Goal: Task Accomplishment & Management: Complete application form

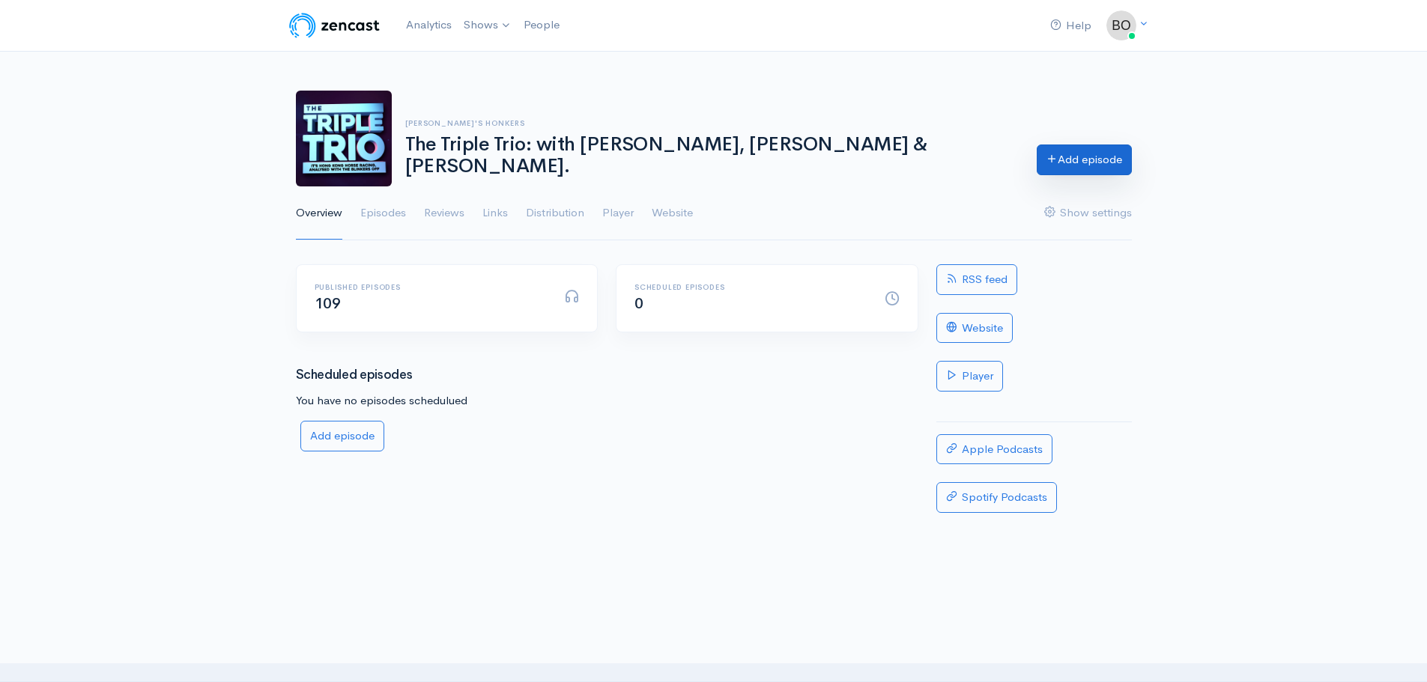
click at [1080, 168] on link "Add episode" at bounding box center [1084, 160] width 95 height 31
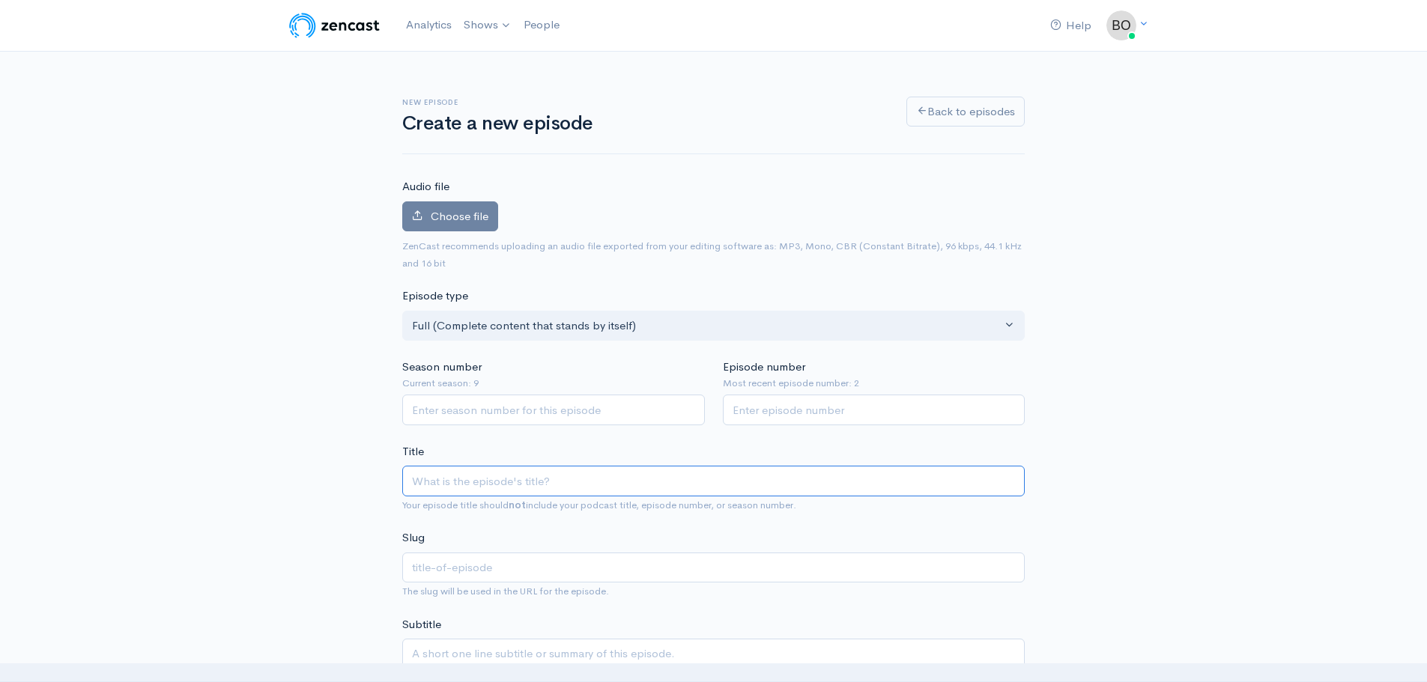
paste input "Firestarter, [PERSON_NAME] discusses his fast start to the [GEOGRAPHIC_DATA] se…"
type input "Firestarter, [PERSON_NAME] discusses his fast start to the [GEOGRAPHIC_DATA] se…"
type input "firestarter-[PERSON_NAME]-discusses-his-fast-start-to-the-hong-kong-season"
type input "Firestarter, [PERSON_NAME] discusses his fast start to the [GEOGRAPHIC_DATA] se…"
click at [500, 414] on input "Season number" at bounding box center [553, 410] width 303 height 31
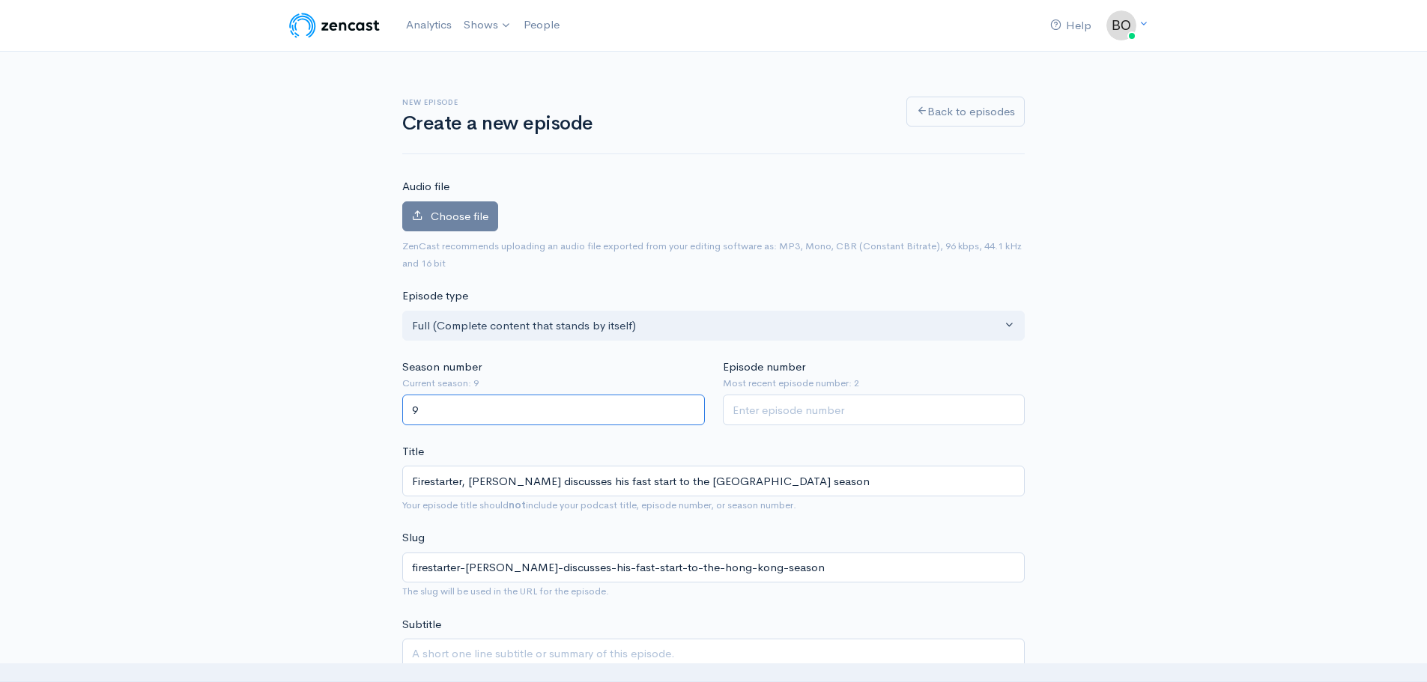
type input "9"
type input "3"
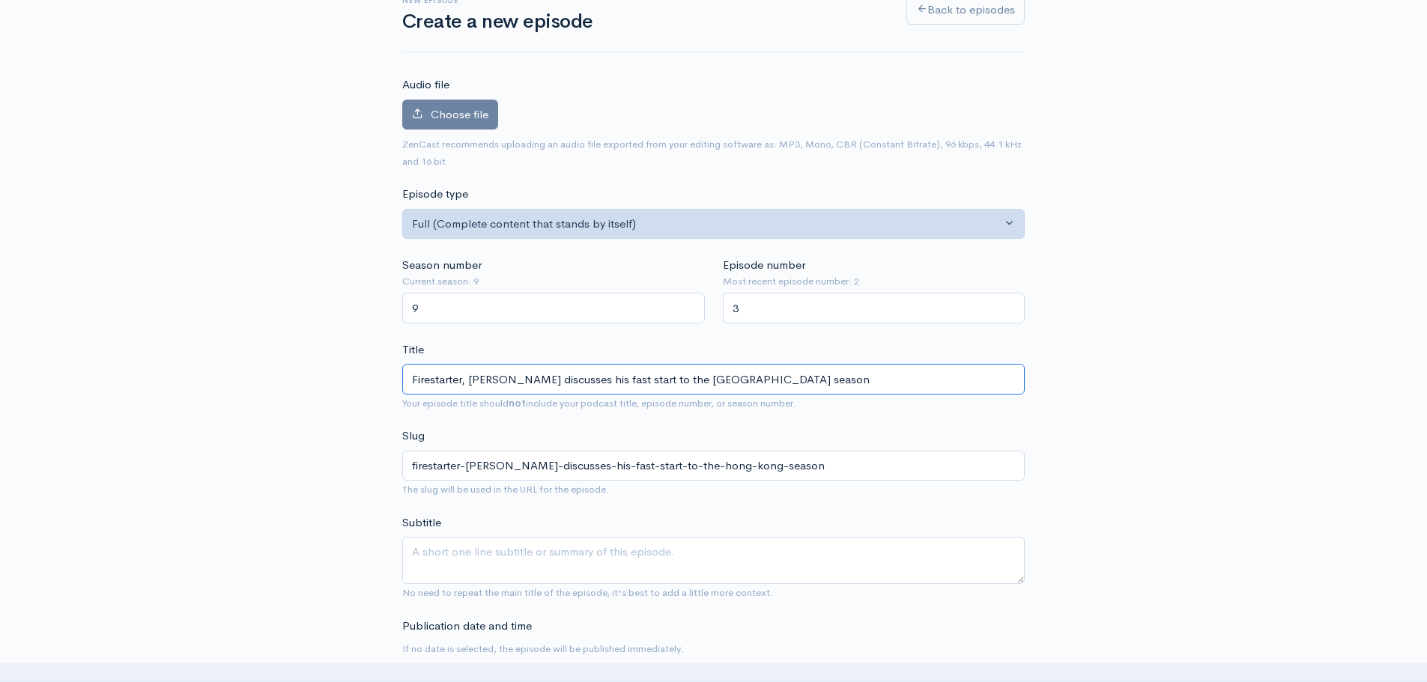
scroll to position [225, 0]
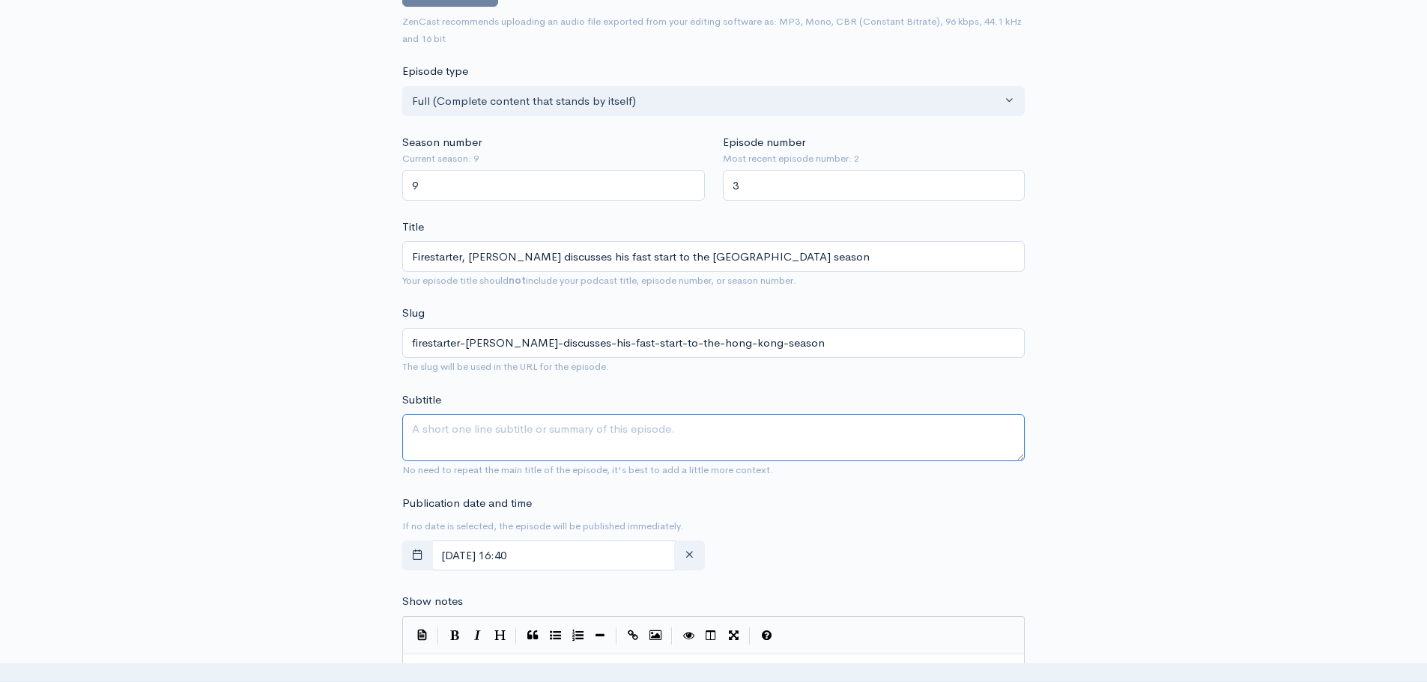
click at [488, 430] on textarea "Subtitle" at bounding box center [713, 437] width 623 height 47
paste textarea "[PERSON_NAME] joins The Triple Trio and discusses his quick start to the new se…"
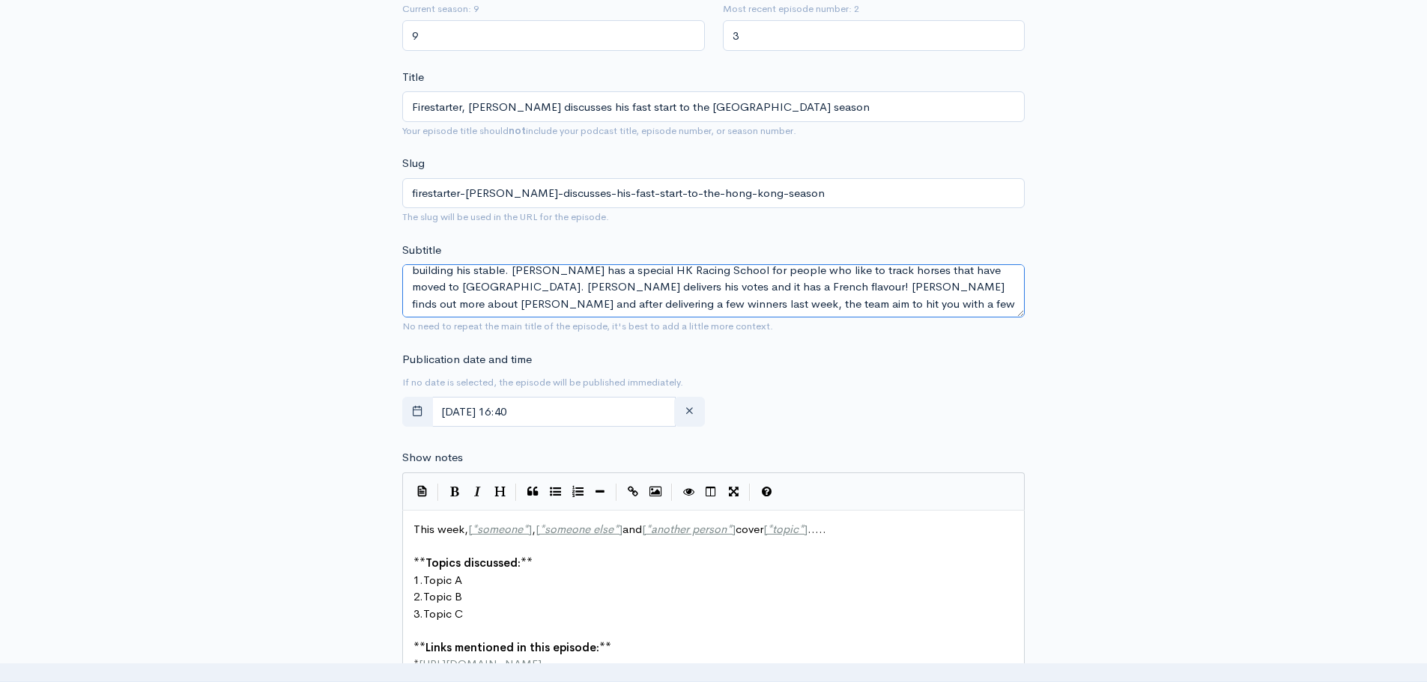
scroll to position [0, 0]
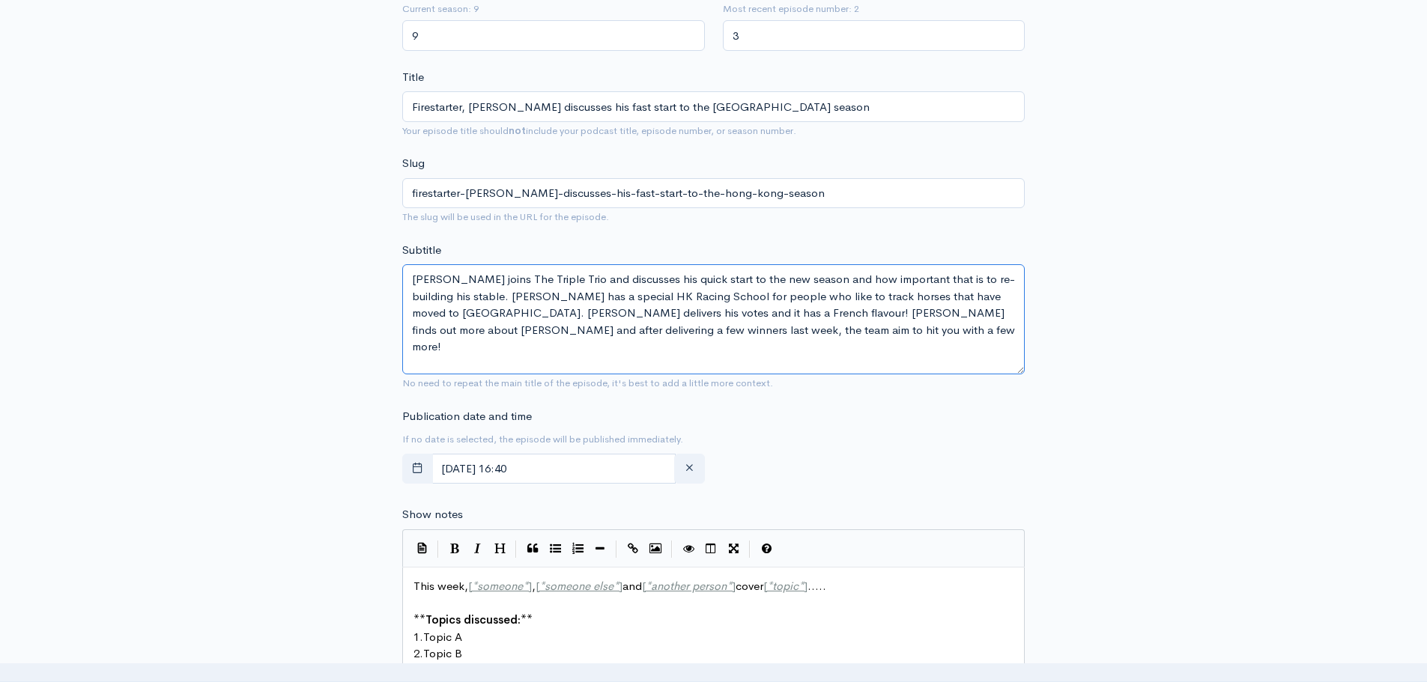
drag, startPoint x: 1023, startPoint y: 315, endPoint x: 1027, endPoint y: 372, distance: 57.1
click at [1027, 372] on div "New episode Create a new episode Back to episodes Audio file Choose file 0 ZenC…" at bounding box center [713, 496] width 641 height 1639
drag, startPoint x: 706, startPoint y: 295, endPoint x: 446, endPoint y: 309, distance: 261.1
click at [446, 309] on textarea "[PERSON_NAME] joins The Triple Trio and discusses his quick start to the new se…" at bounding box center [713, 319] width 623 height 110
drag, startPoint x: 964, startPoint y: 348, endPoint x: 980, endPoint y: 289, distance: 60.5
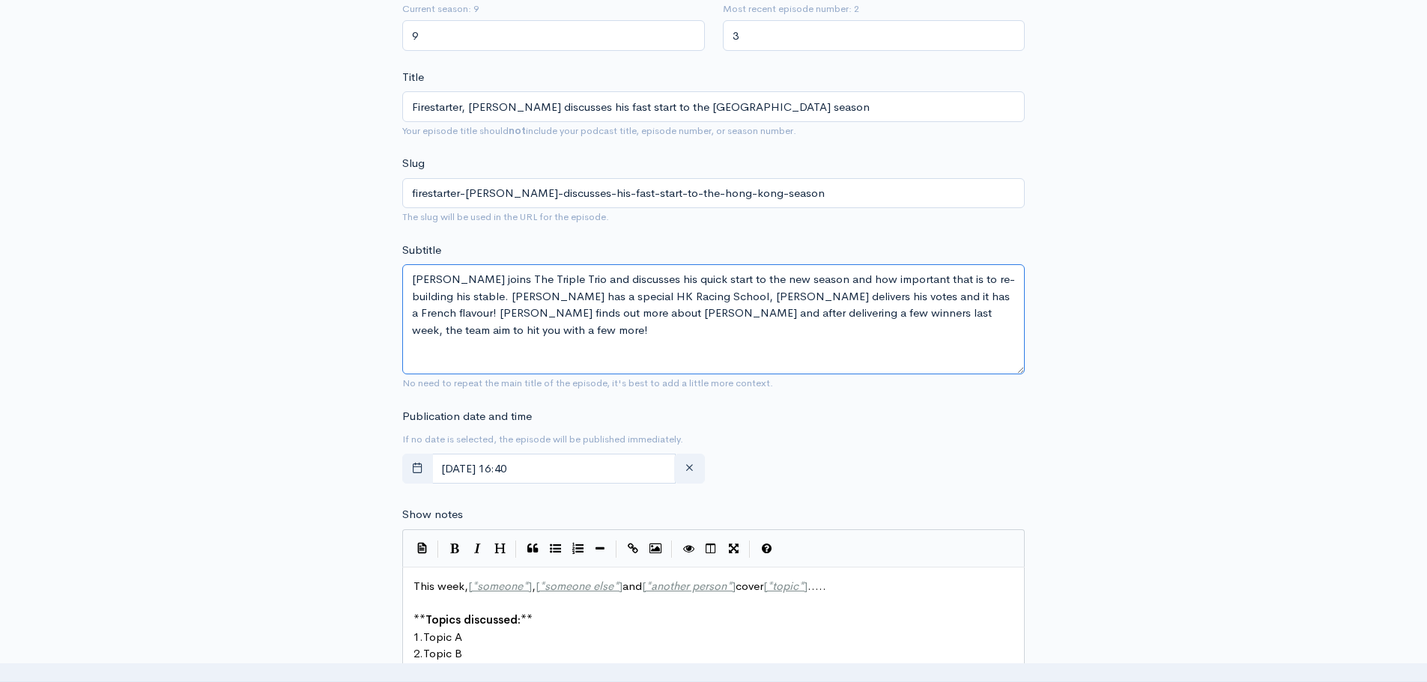
click at [980, 289] on textarea "[PERSON_NAME] joins The Triple Trio and discusses his quick start to the new se…" at bounding box center [713, 319] width 623 height 110
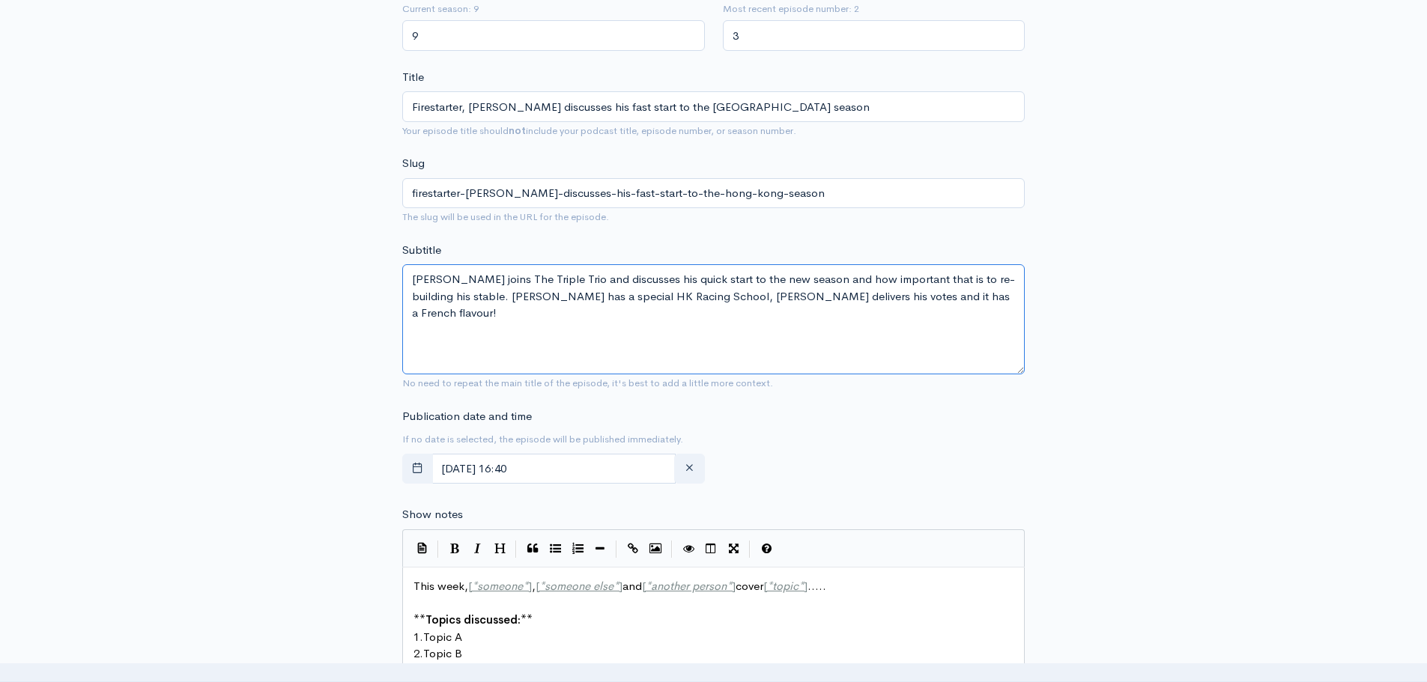
type textarea "[PERSON_NAME] joins The Triple Trio and discusses his quick start to the new se…"
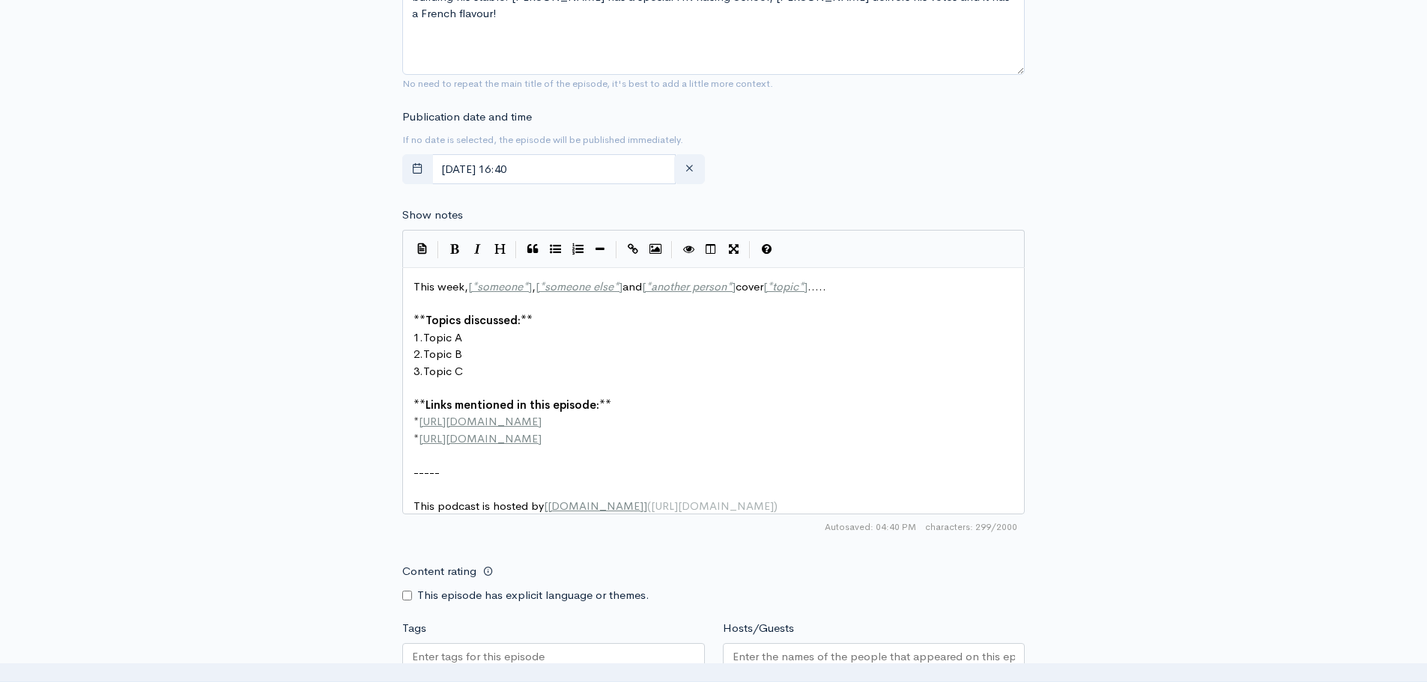
scroll to position [6, 0]
type textarea "This week, [*someone*], [*someone else*] and [*another person*] cover [*topic*]…"
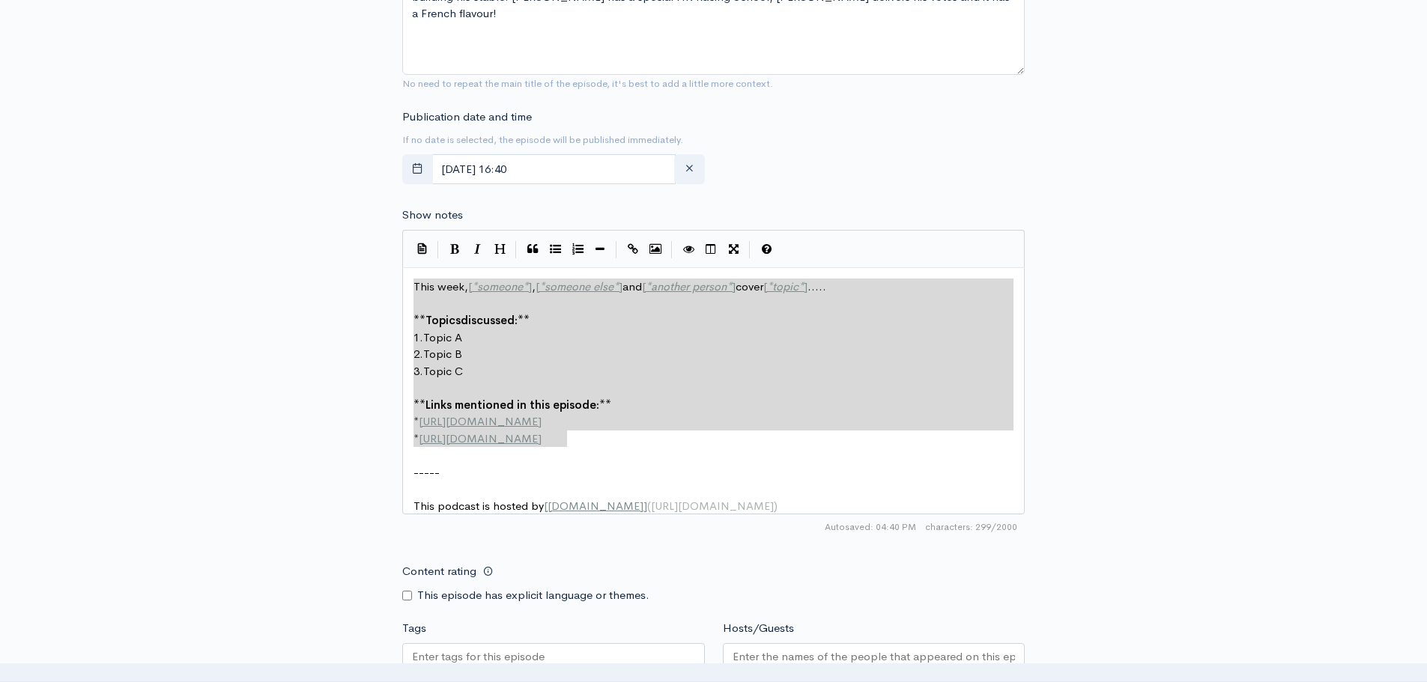
drag, startPoint x: 464, startPoint y: 329, endPoint x: 330, endPoint y: 233, distance: 164.2
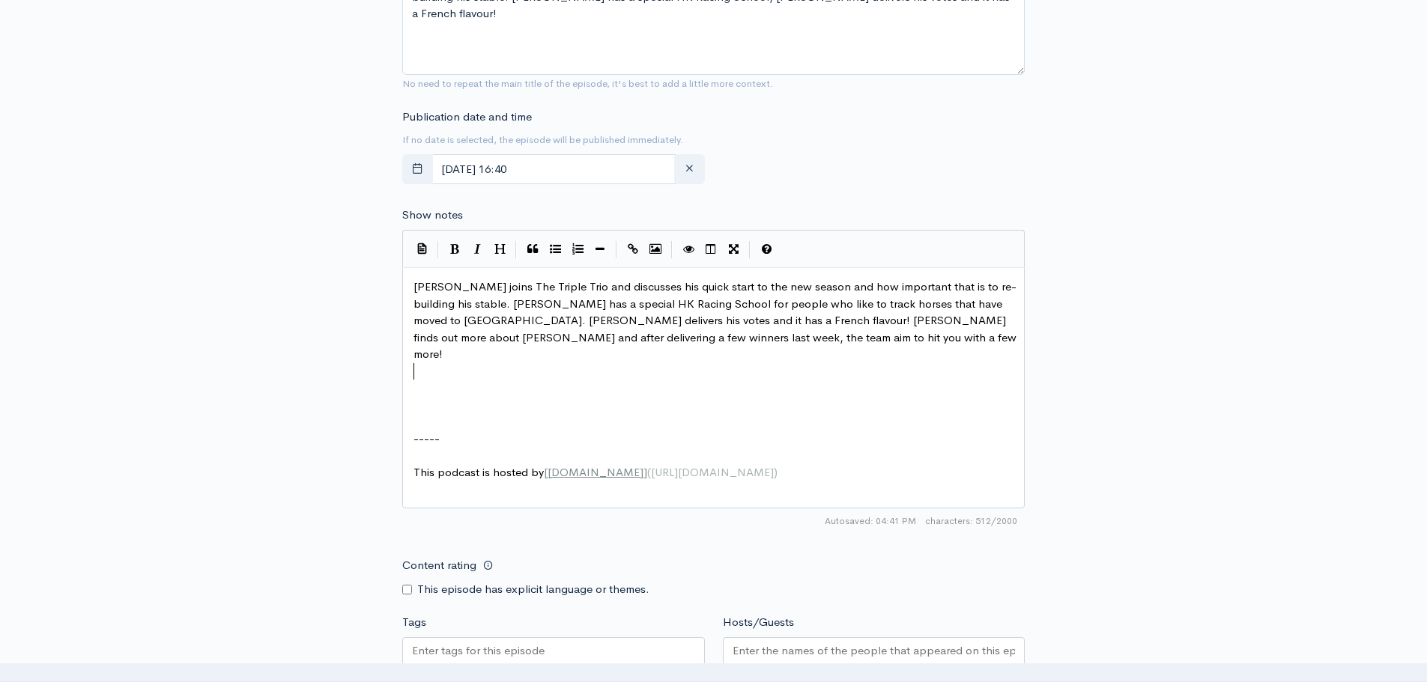
paste textarea "[DATE] IS FOR [PERSON_NAME]"
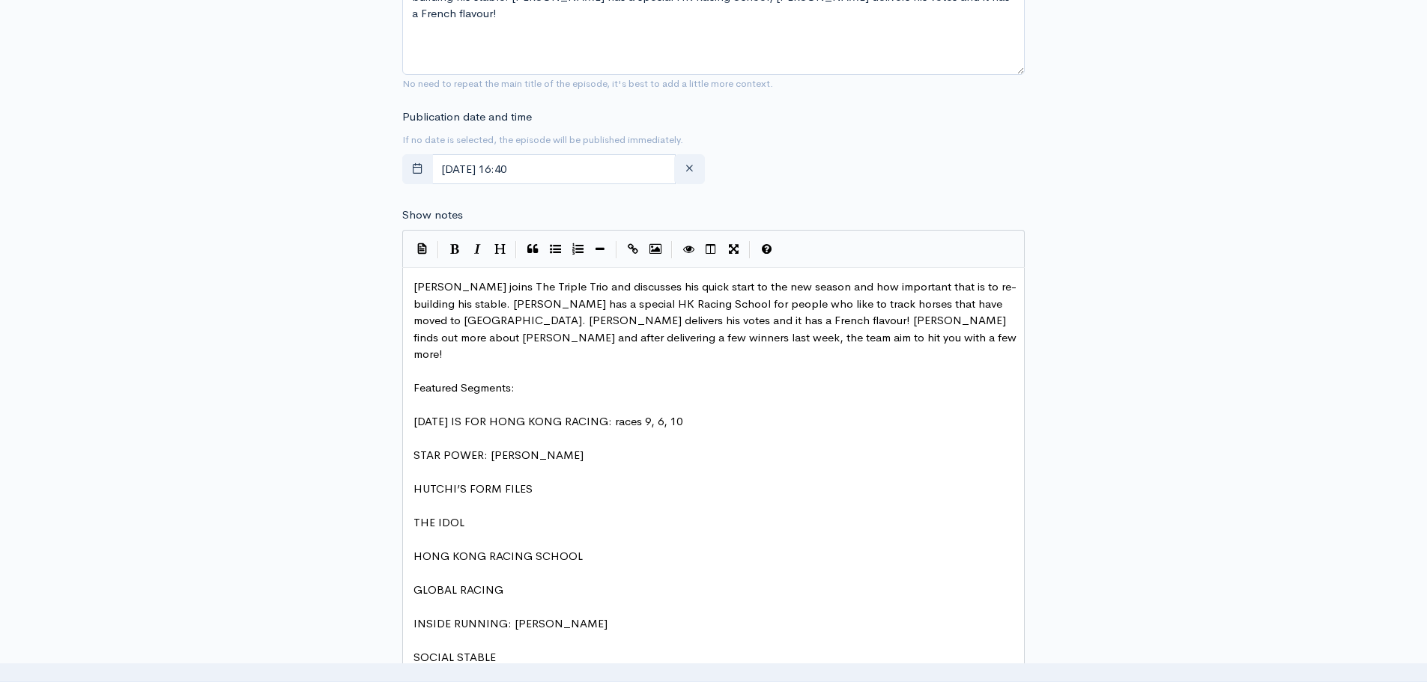
scroll to position [701, 0]
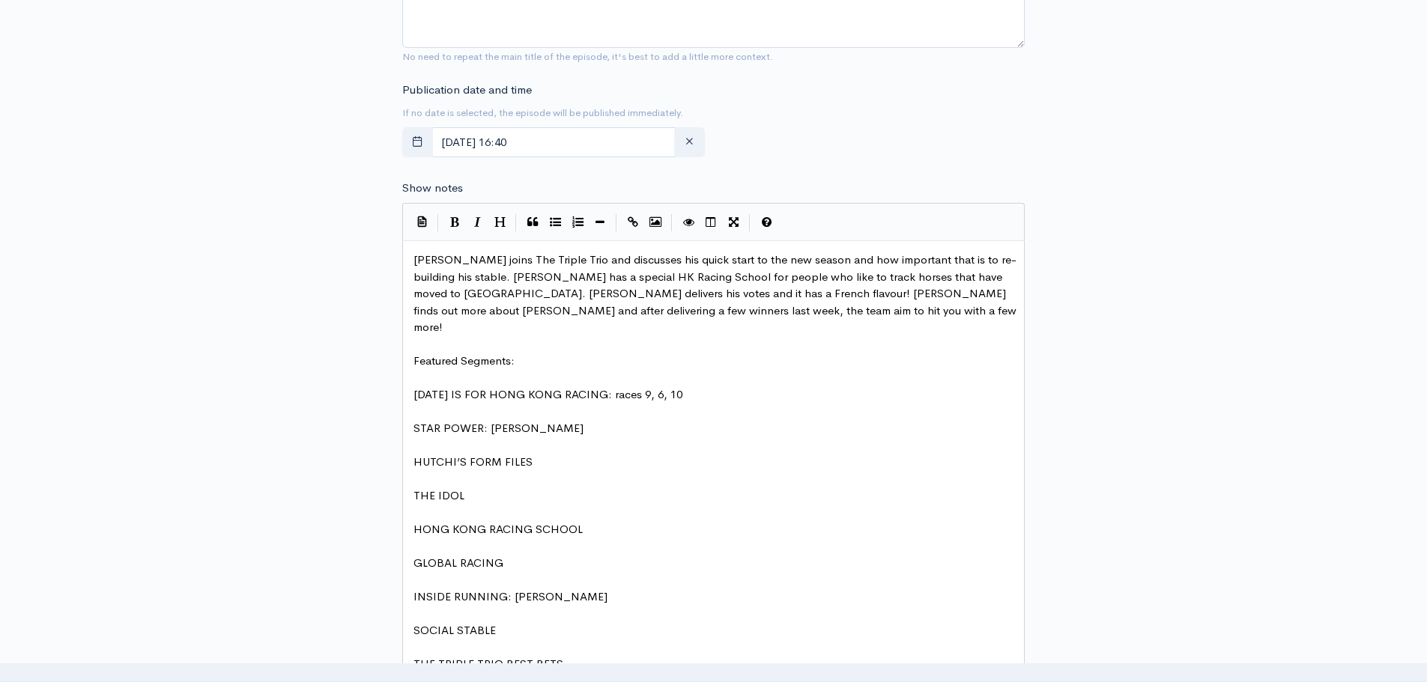
type textarea "[DATE] IS FOR [PERSON_NAME]"
click at [554, 370] on pre "​" at bounding box center [719, 378] width 617 height 17
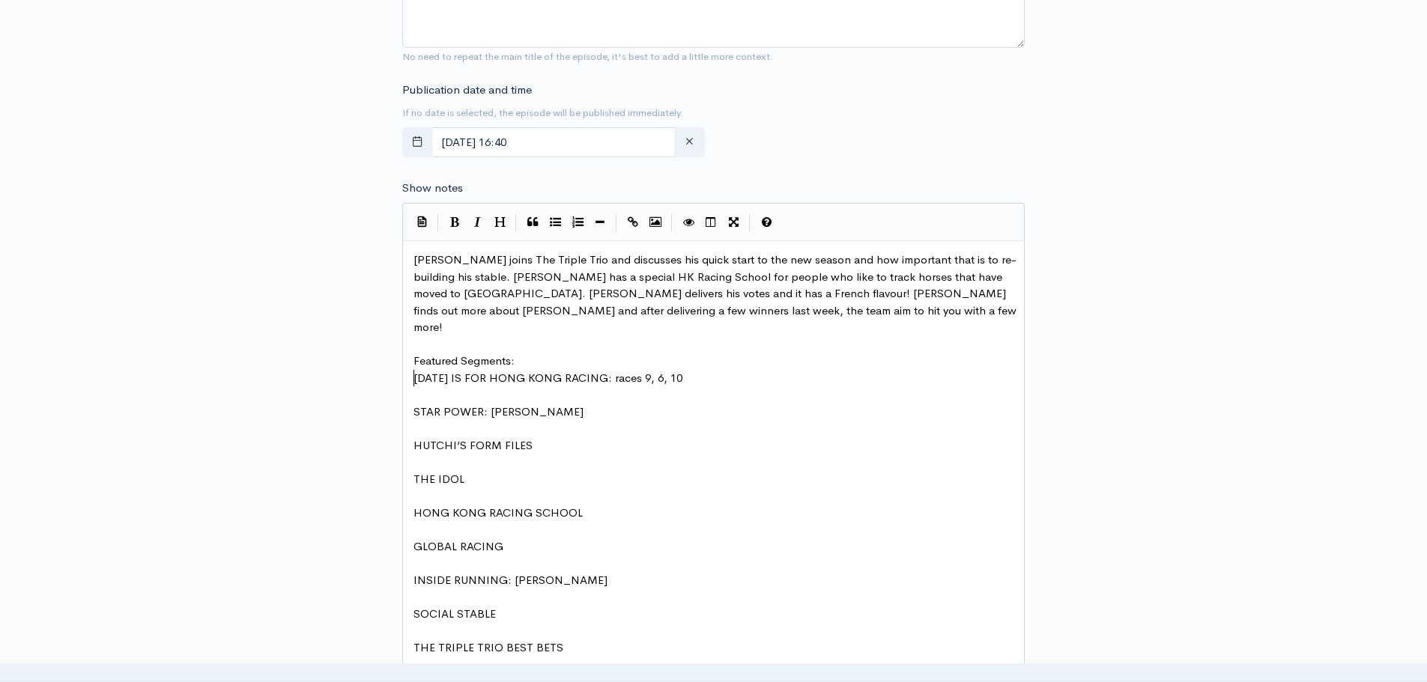
click at [516, 387] on pre "​" at bounding box center [719, 395] width 617 height 17
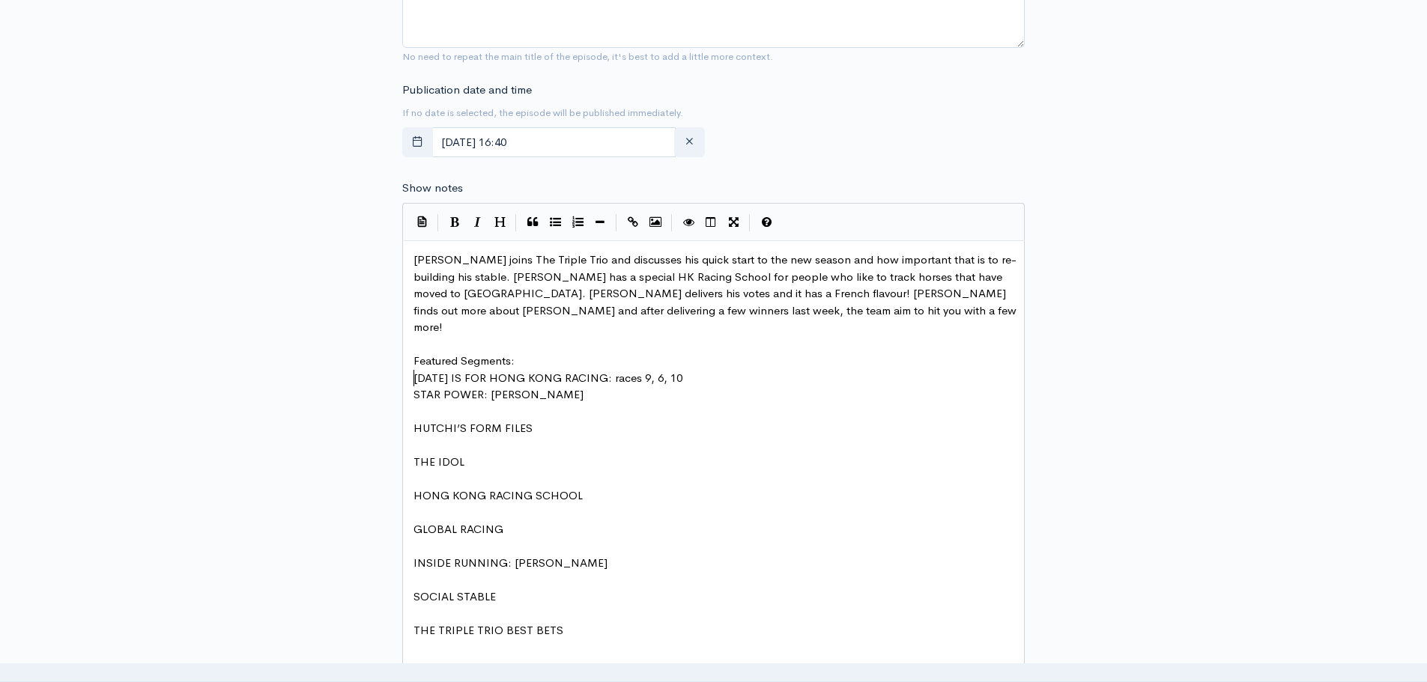
click at [471, 404] on pre "​" at bounding box center [719, 412] width 617 height 17
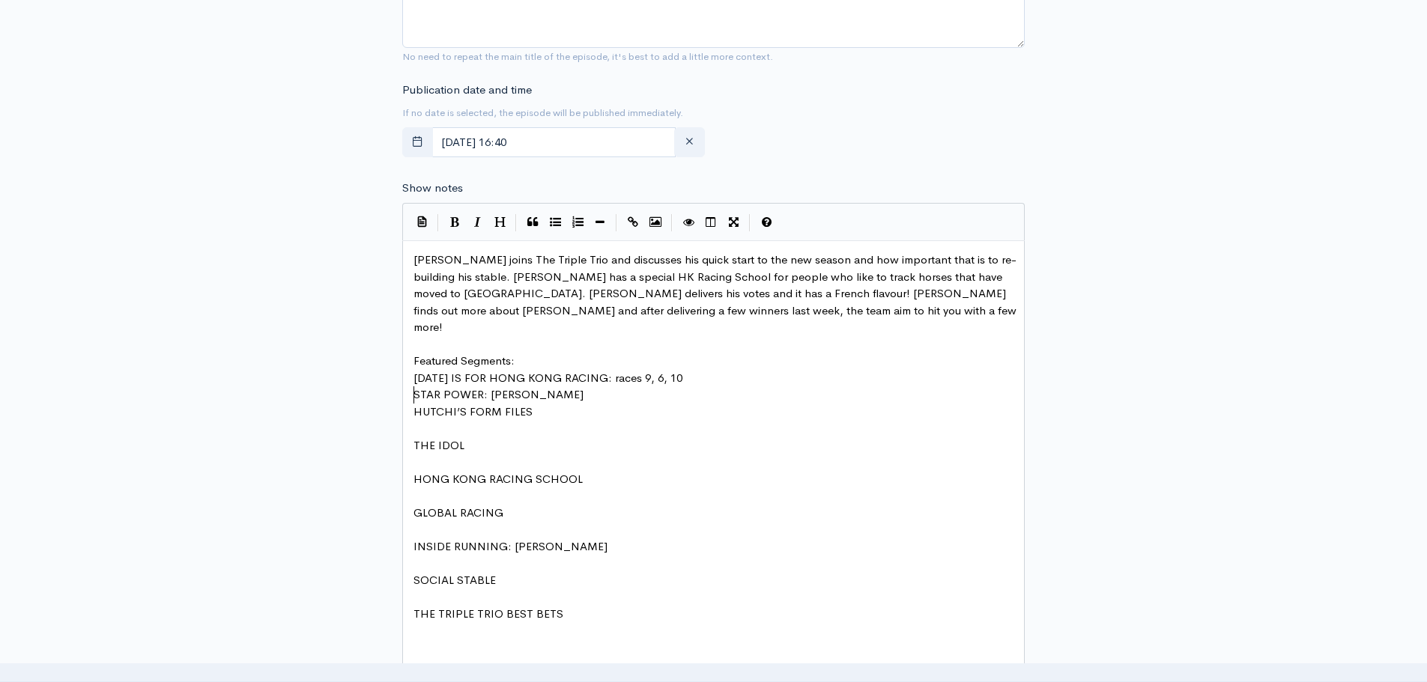
click at [459, 420] on pre "​" at bounding box center [719, 428] width 617 height 17
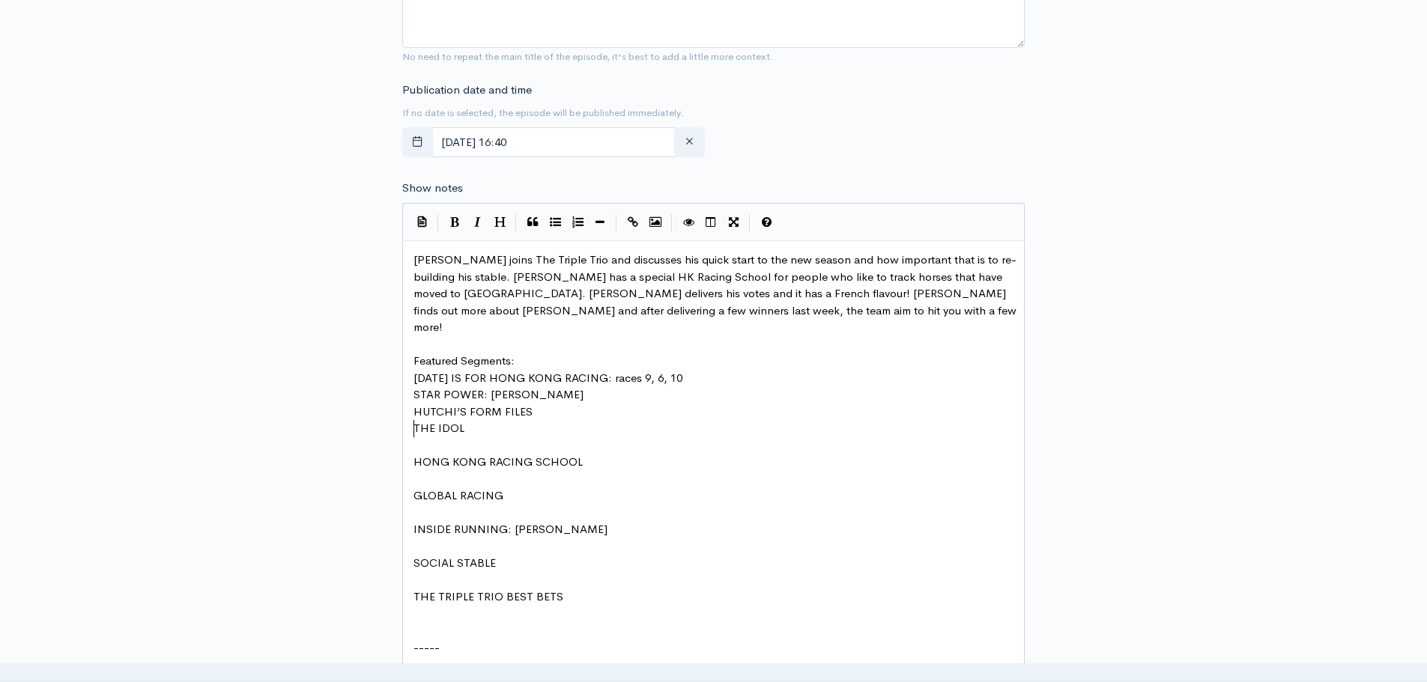
click at [446, 438] on pre "​" at bounding box center [719, 446] width 617 height 17
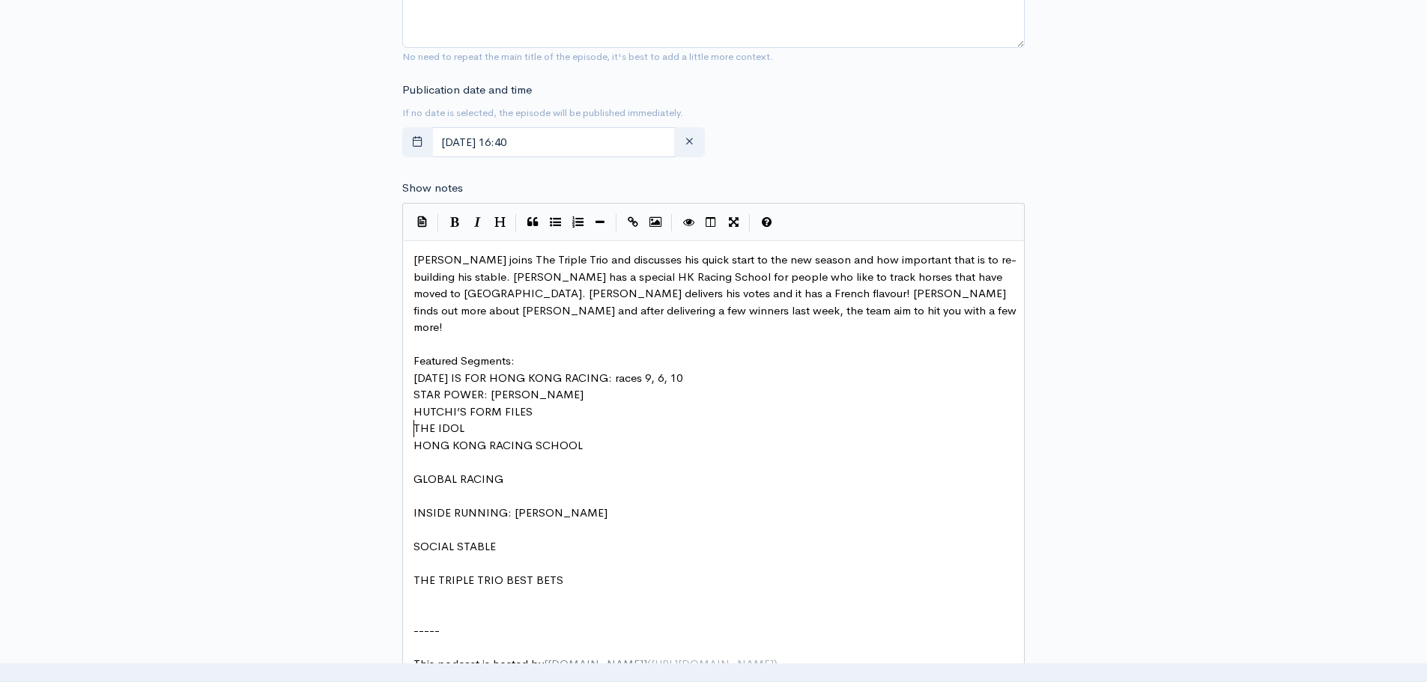
click at [442, 471] on pre "GLOBAL RACING" at bounding box center [719, 479] width 617 height 17
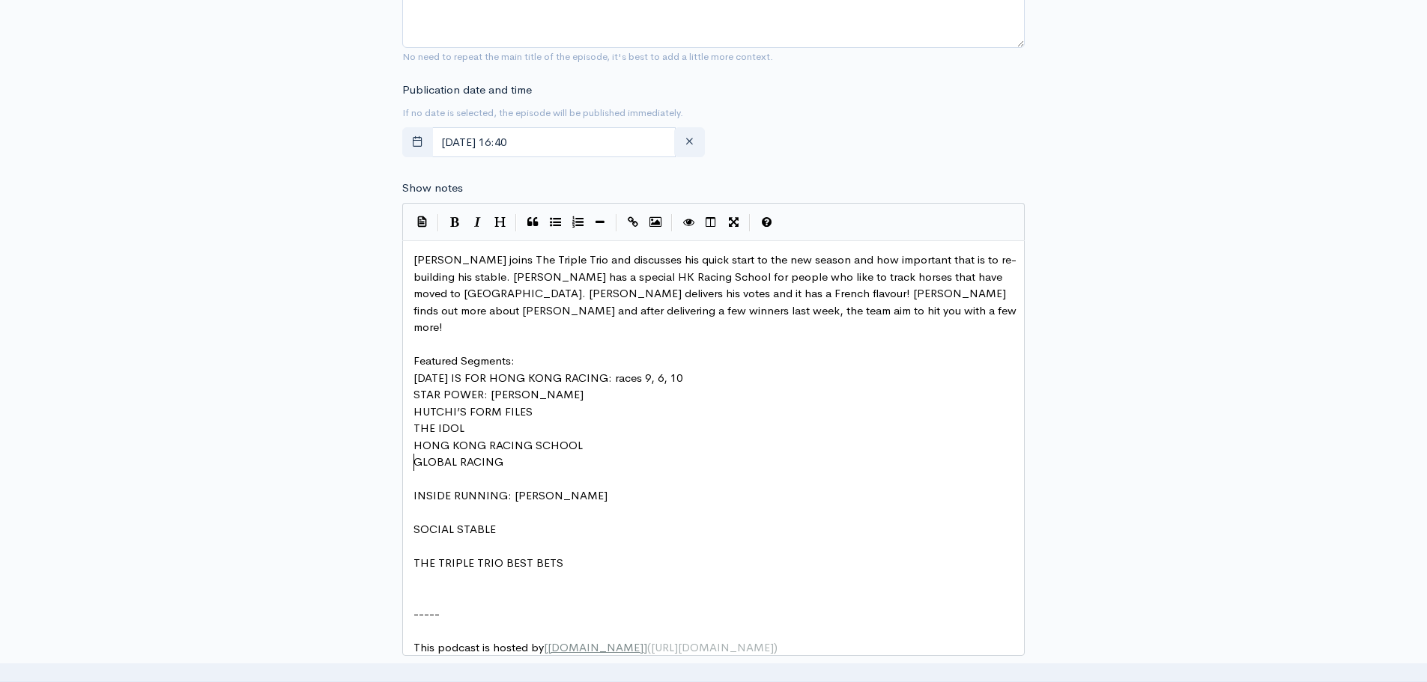
click at [434, 471] on pre "​" at bounding box center [719, 479] width 617 height 17
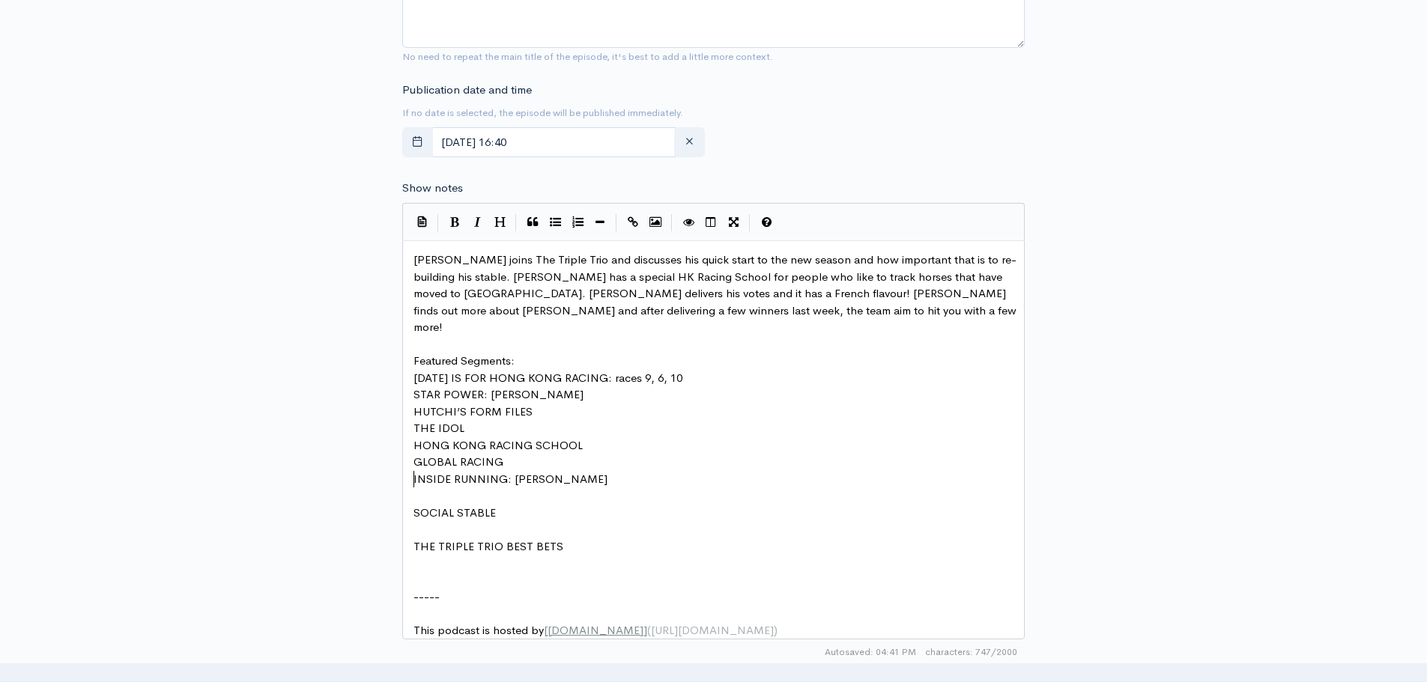
click at [429, 488] on pre "​" at bounding box center [719, 496] width 617 height 17
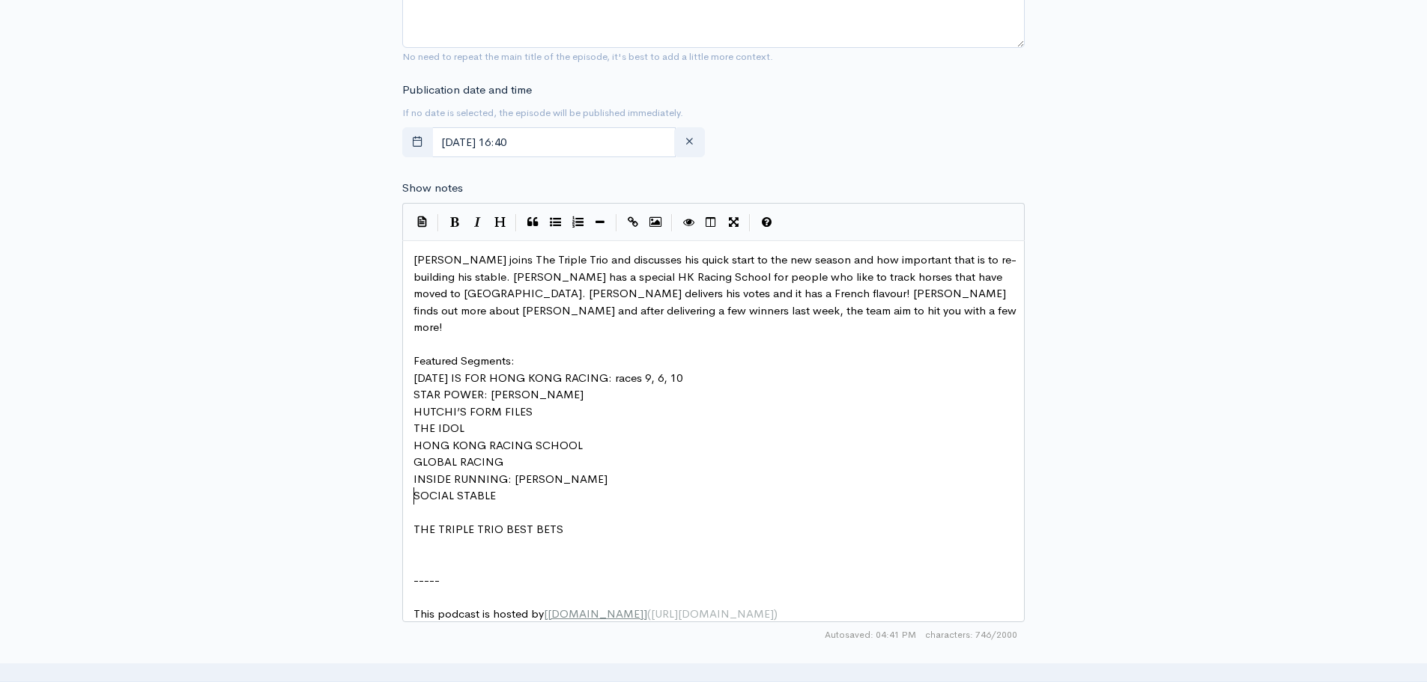
click at [427, 505] on pre "​" at bounding box center [719, 513] width 617 height 17
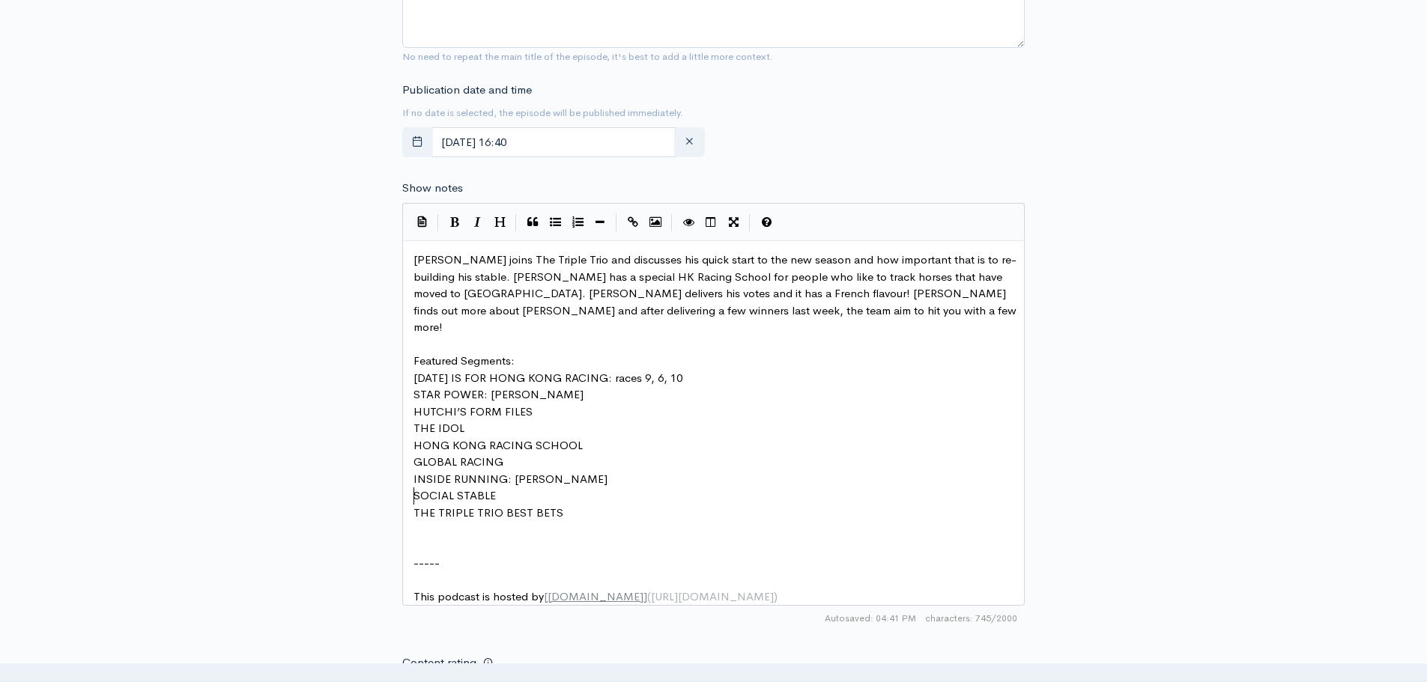
click at [473, 521] on pre "​" at bounding box center [719, 529] width 617 height 17
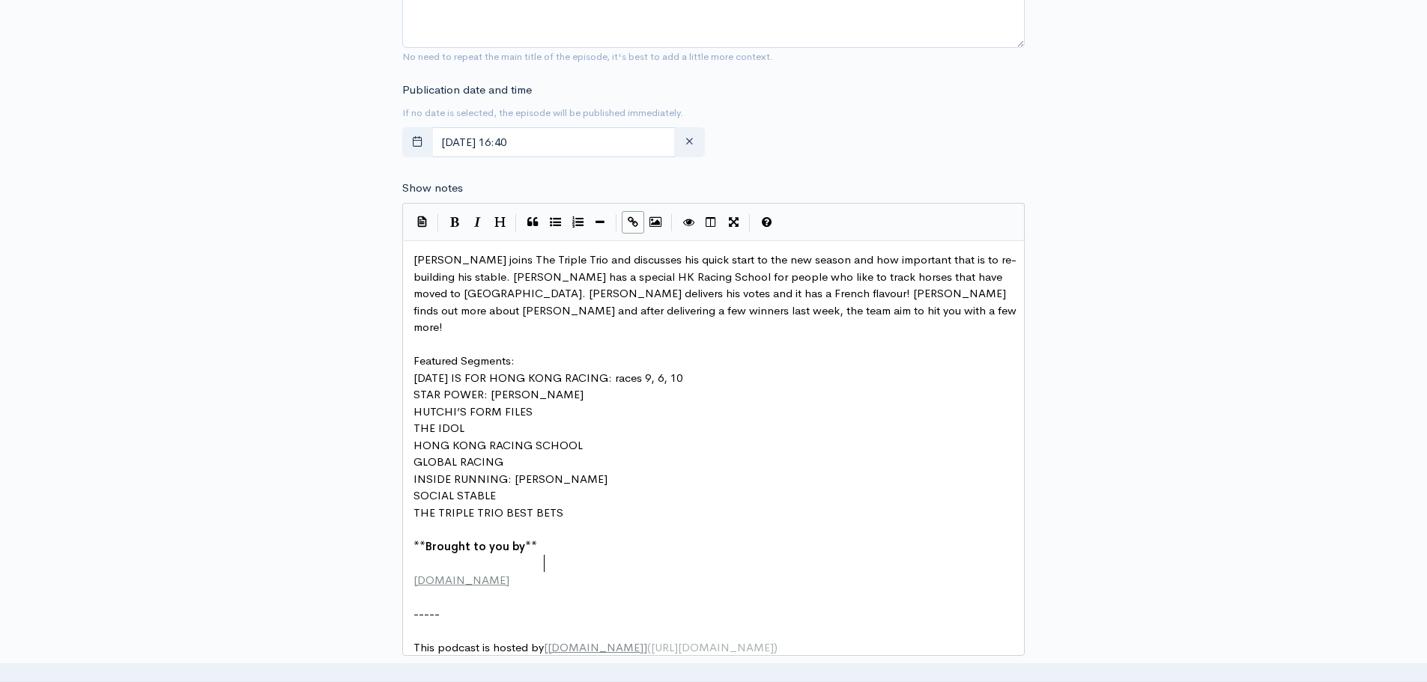
click at [500, 555] on pre "​" at bounding box center [719, 563] width 617 height 17
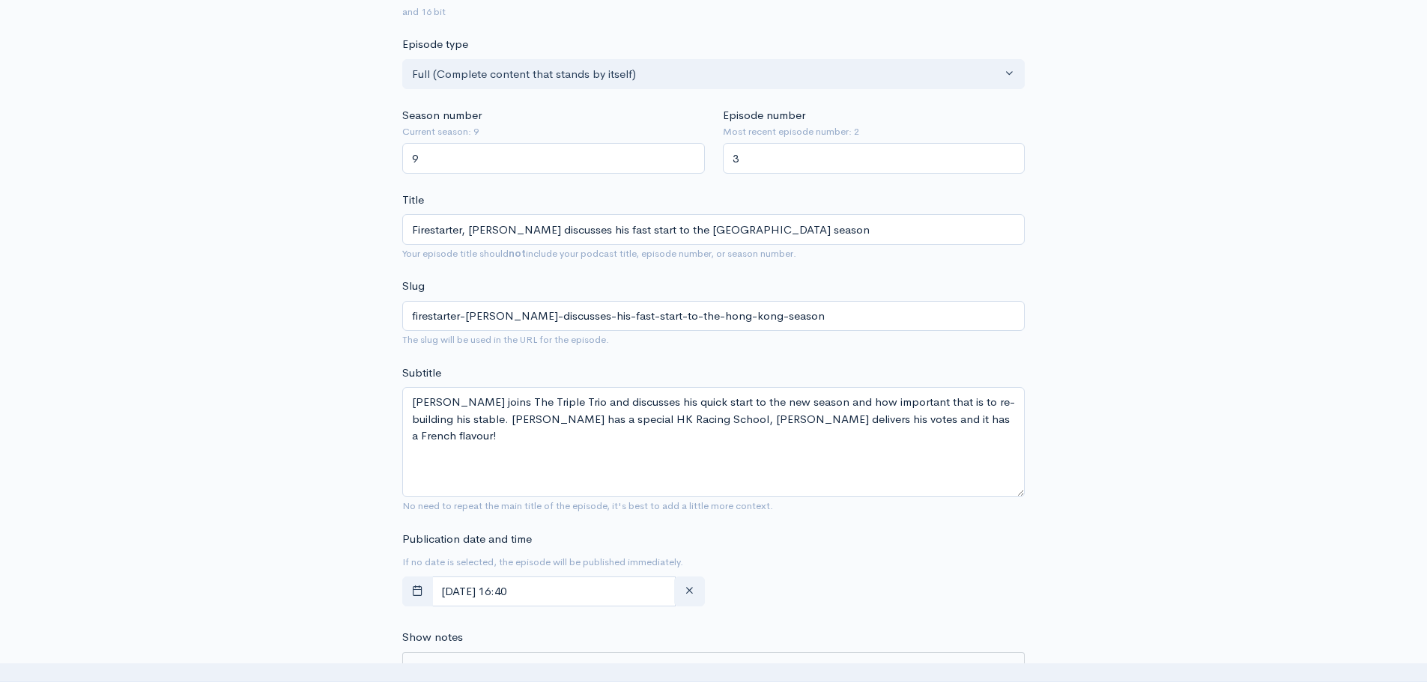
scroll to position [551, 0]
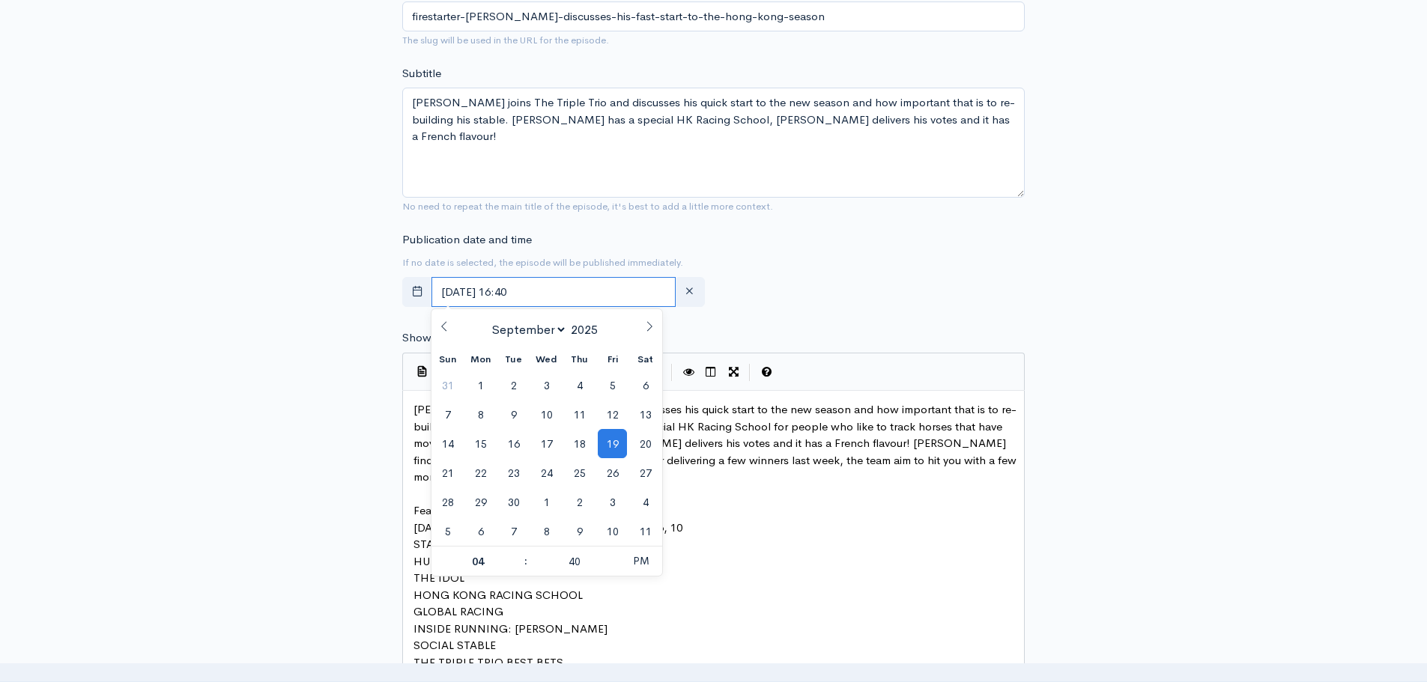
click at [574, 292] on input "[DATE] 16:40" at bounding box center [554, 292] width 244 height 31
click at [611, 445] on span "19" at bounding box center [612, 443] width 29 height 29
type input "05"
type input "[DATE] 17:40"
type input "30"
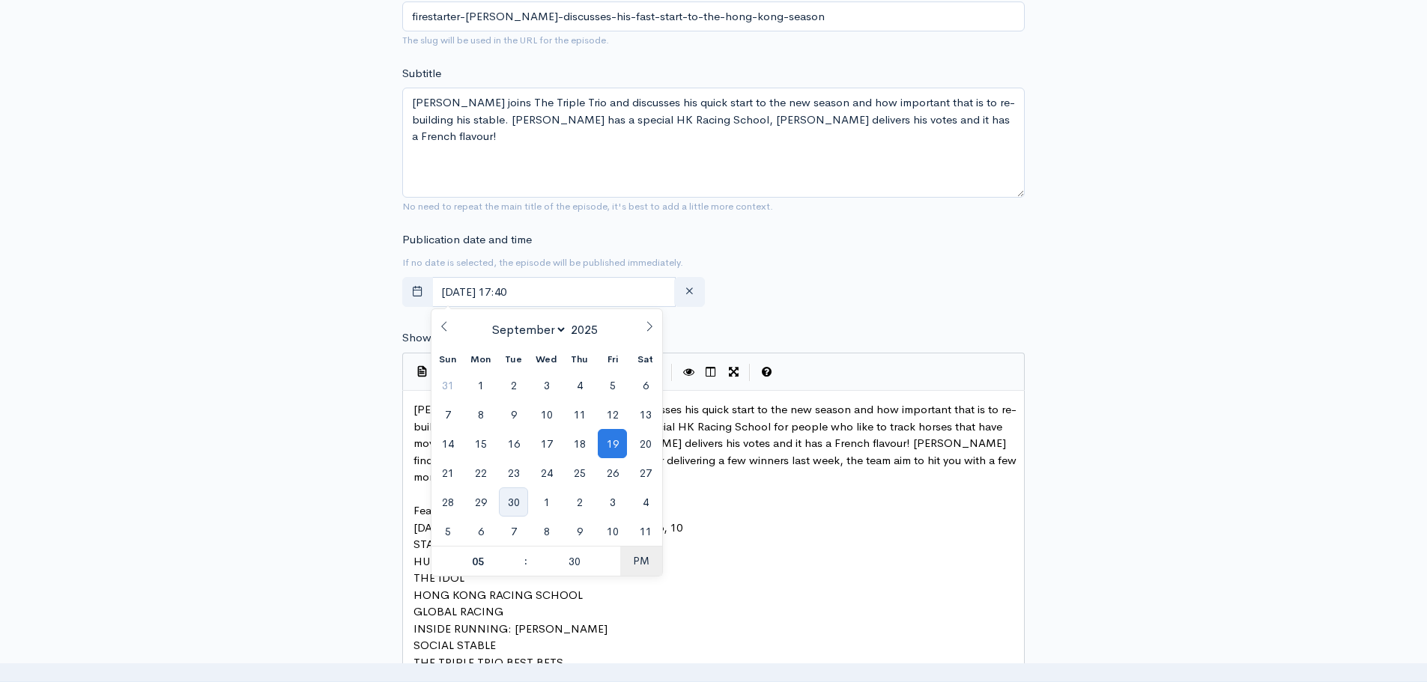
type input "[DATE] 17:30"
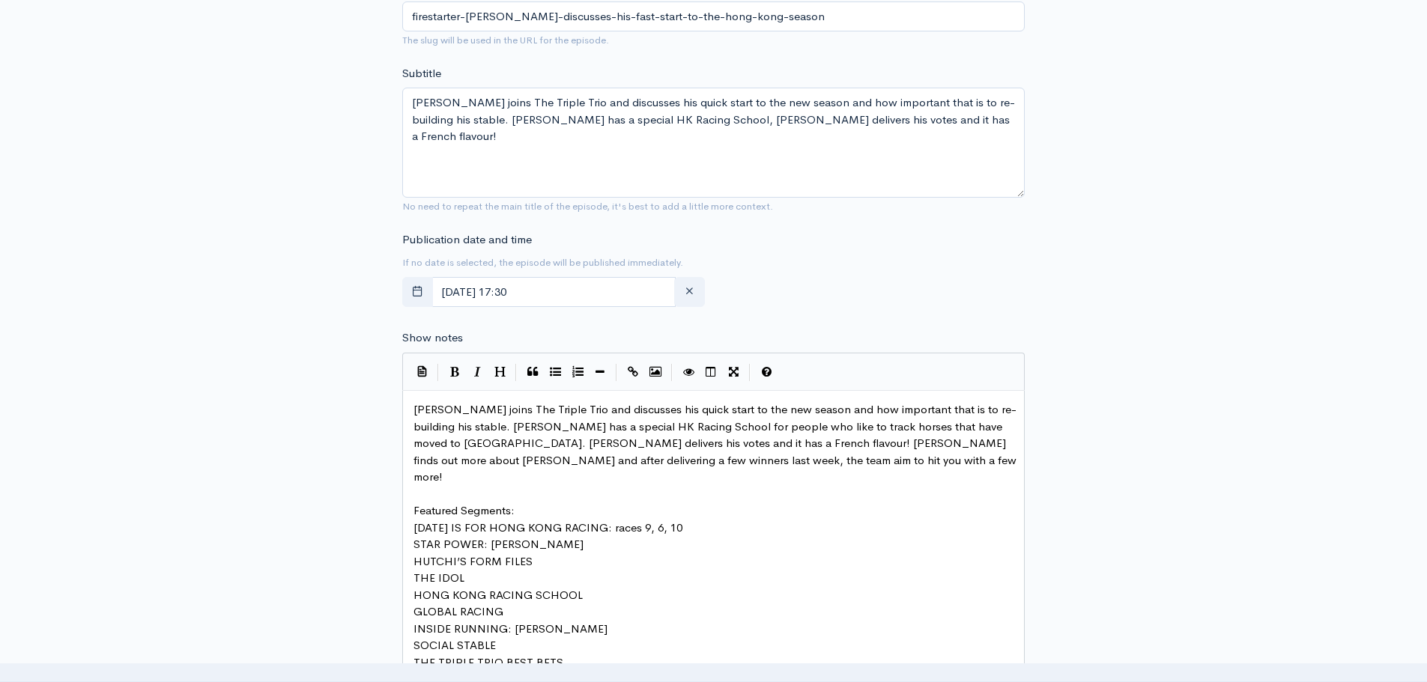
click at [802, 287] on div "Publication date and time If no date is selected, the episode will be published…" at bounding box center [713, 272] width 641 height 82
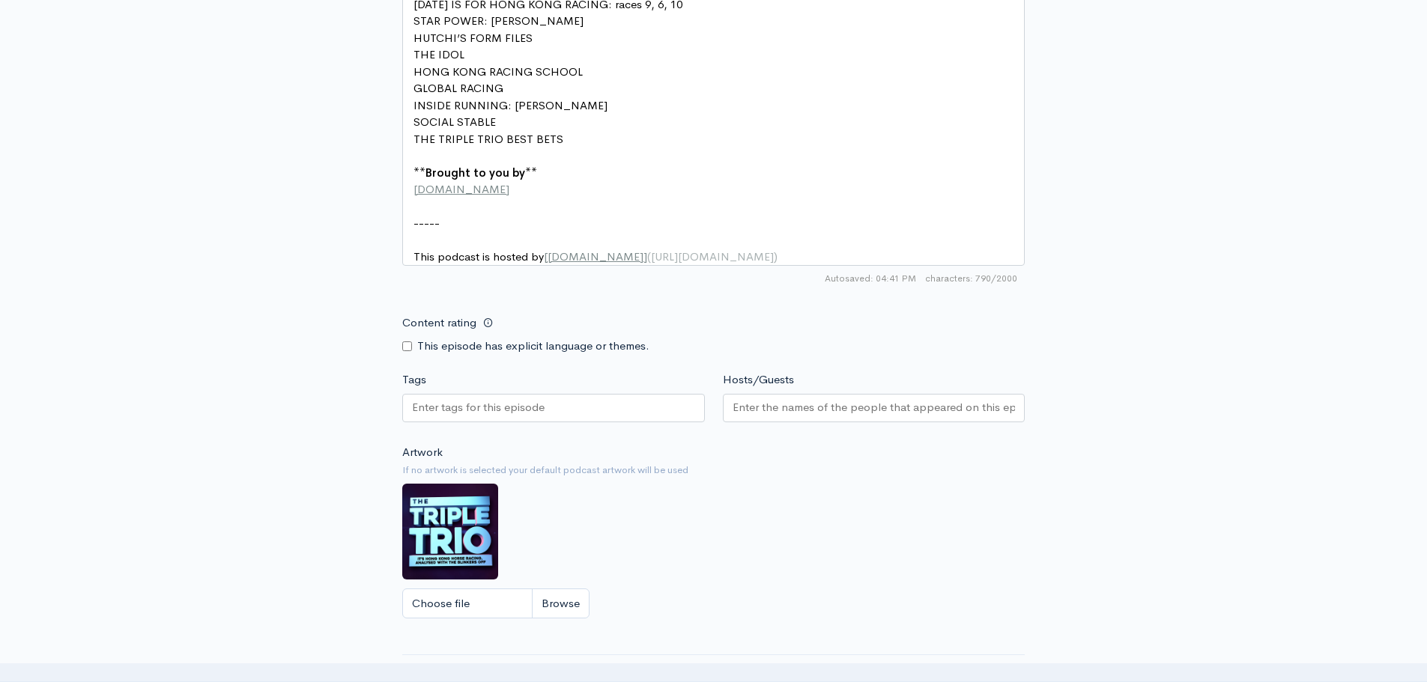
scroll to position [1076, 0]
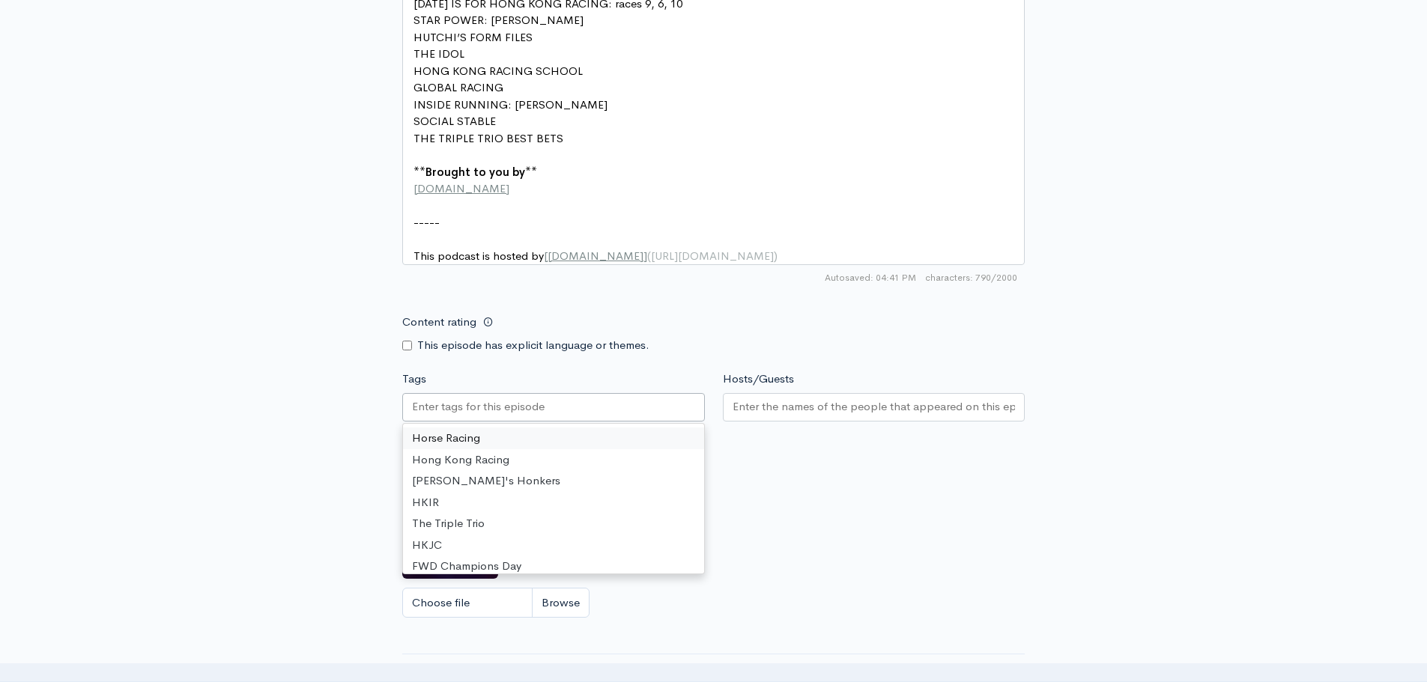
click at [476, 403] on input "Tags" at bounding box center [479, 407] width 135 height 17
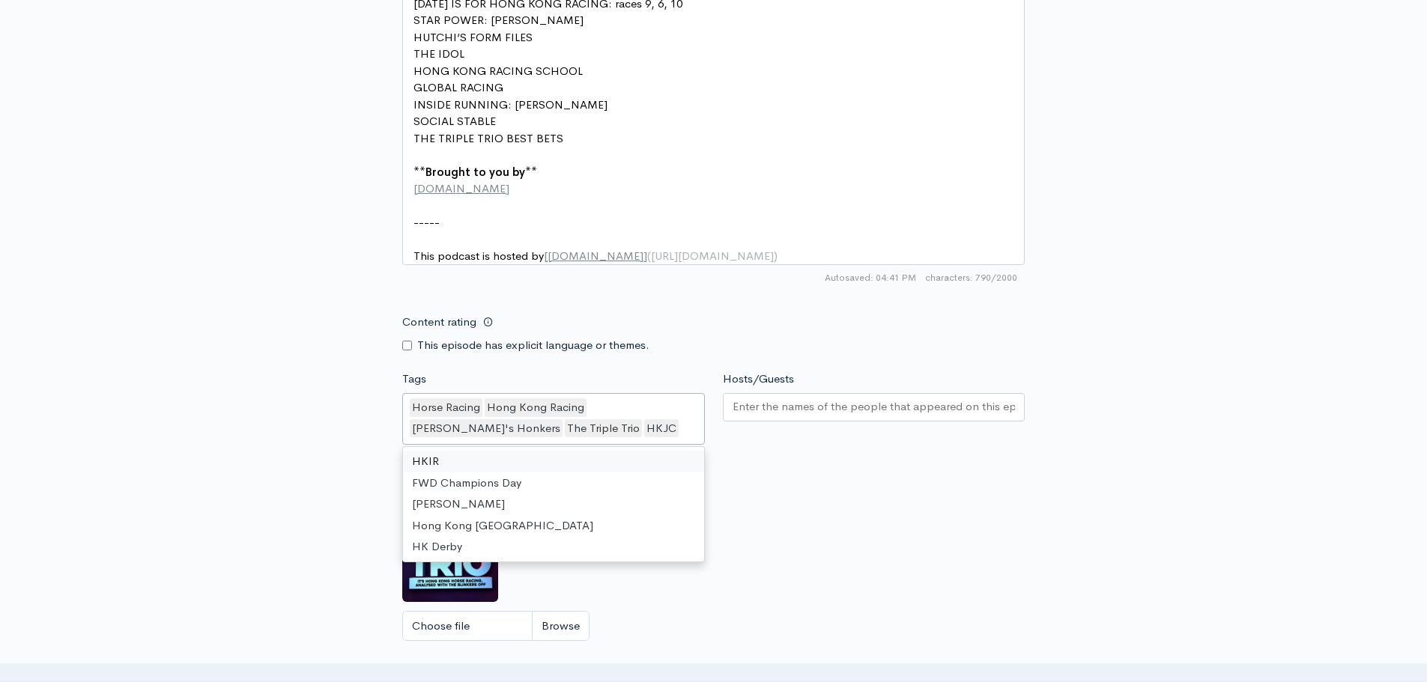
click at [781, 393] on div at bounding box center [874, 407] width 303 height 28
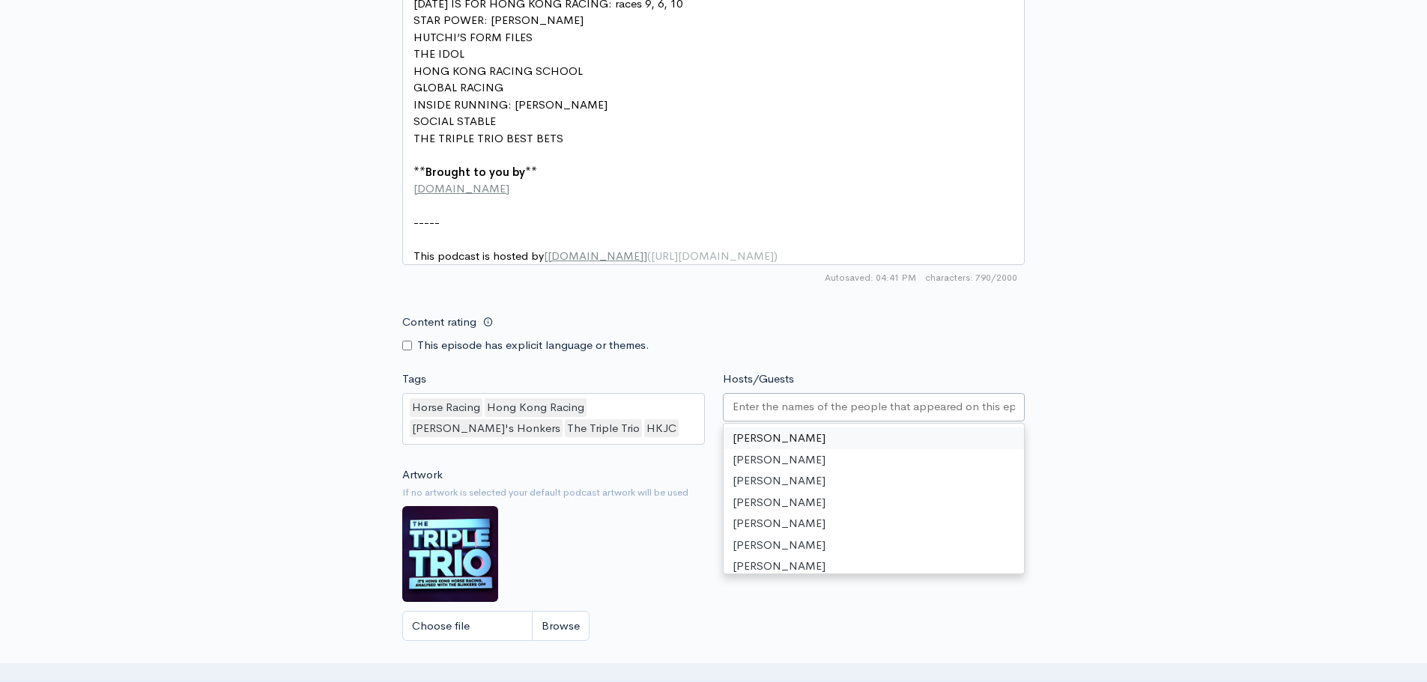
click at [781, 404] on input "Hosts/Guests" at bounding box center [874, 407] width 283 height 17
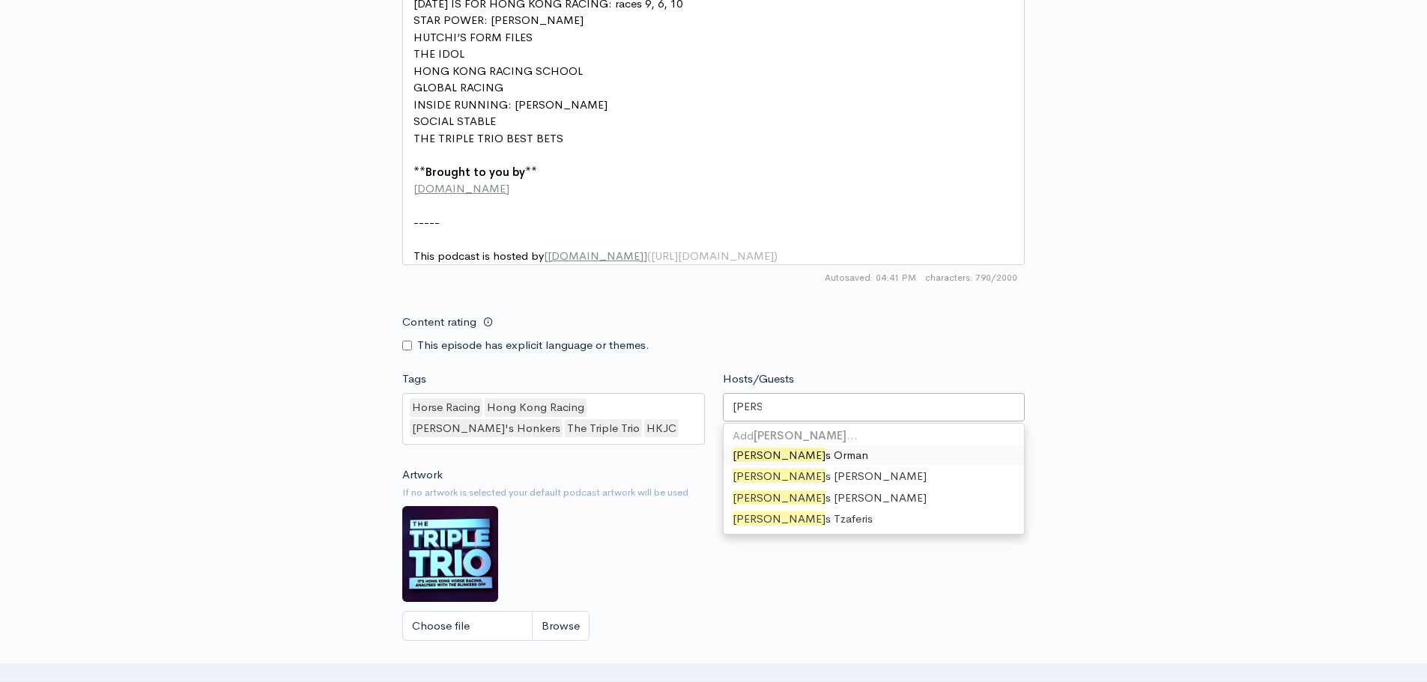
type input "[PERSON_NAME]"
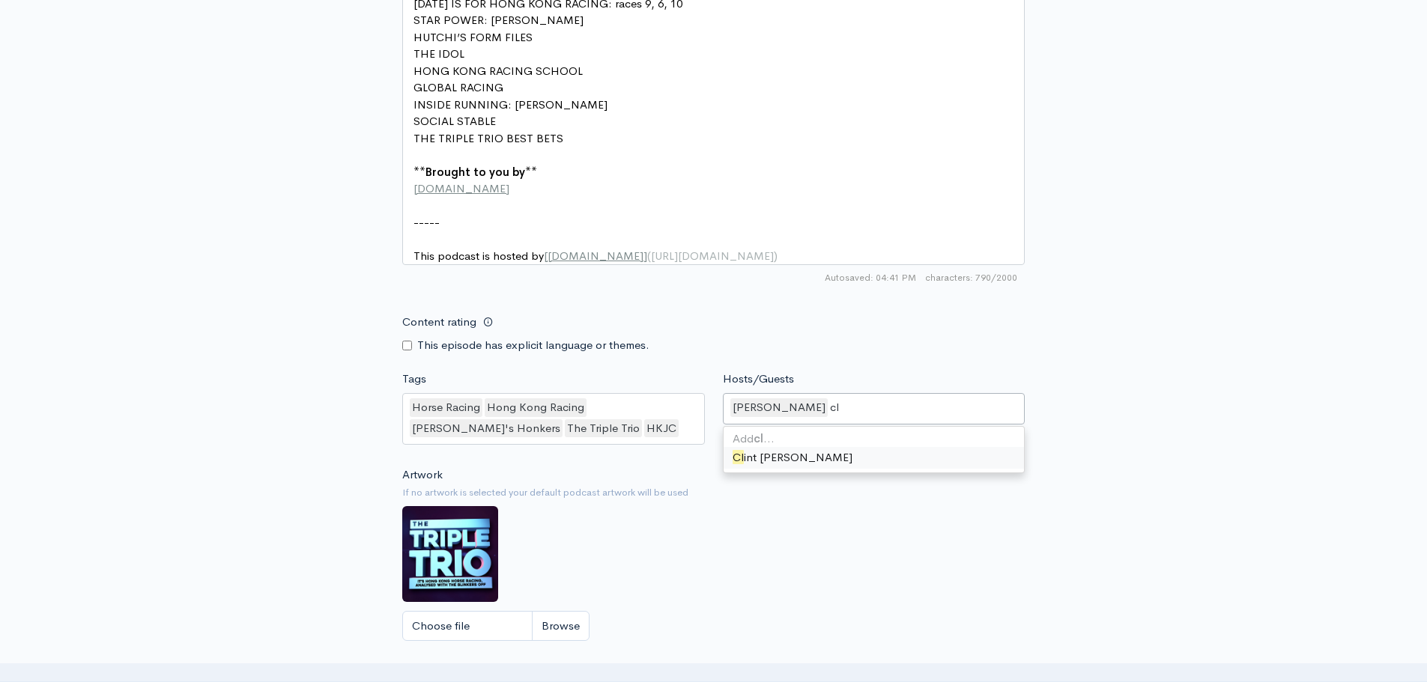
type input "cli"
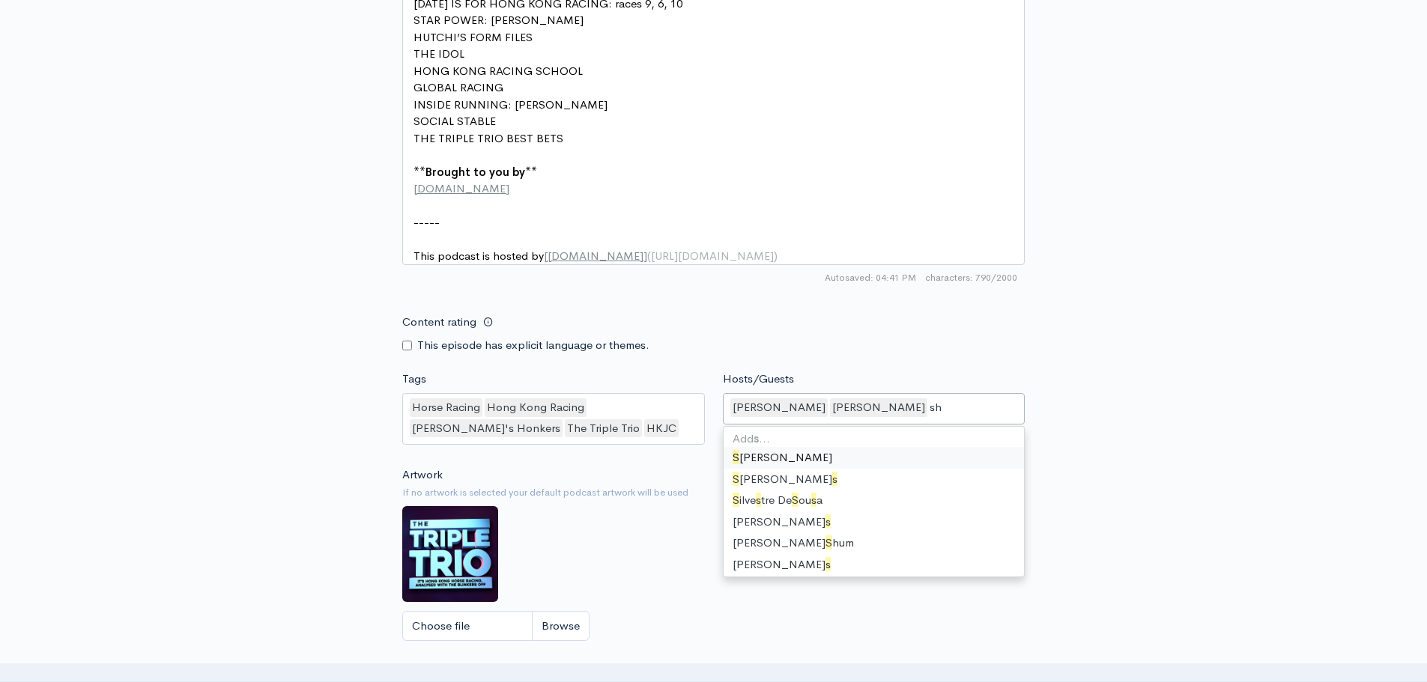
type input "sha"
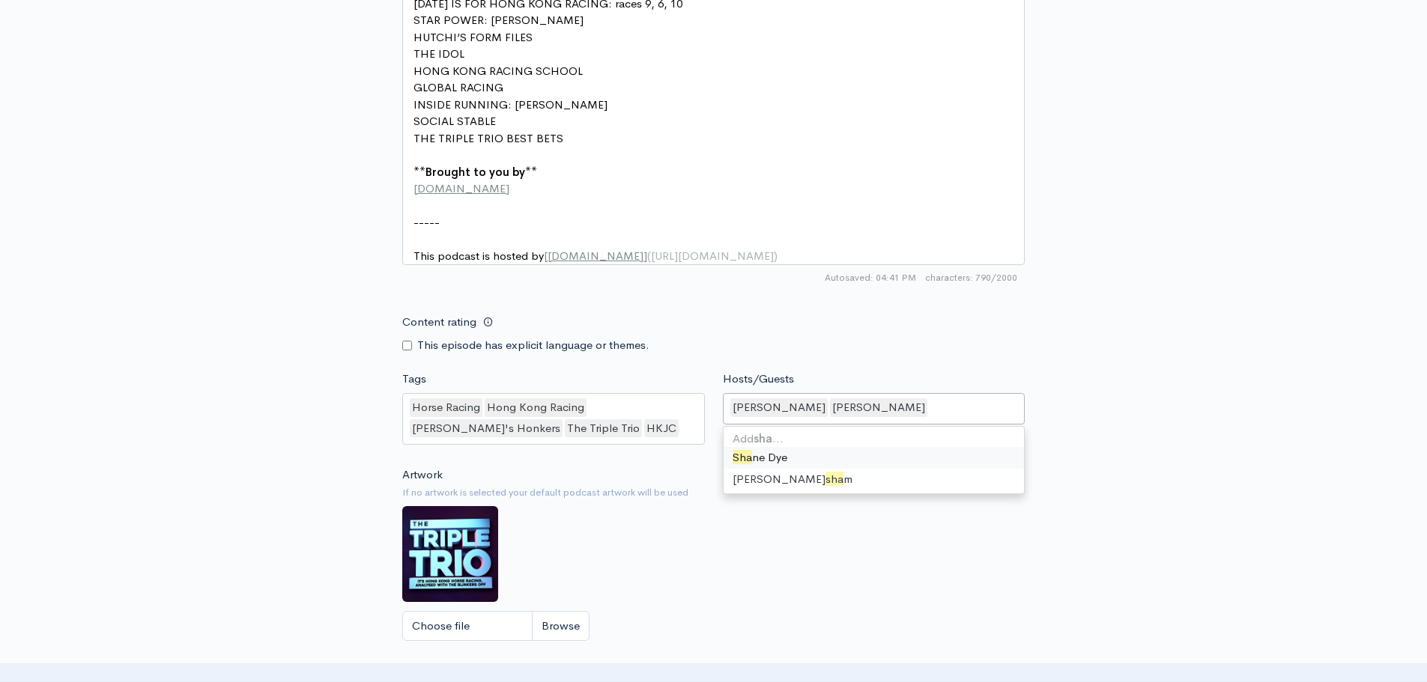
scroll to position [630, 0]
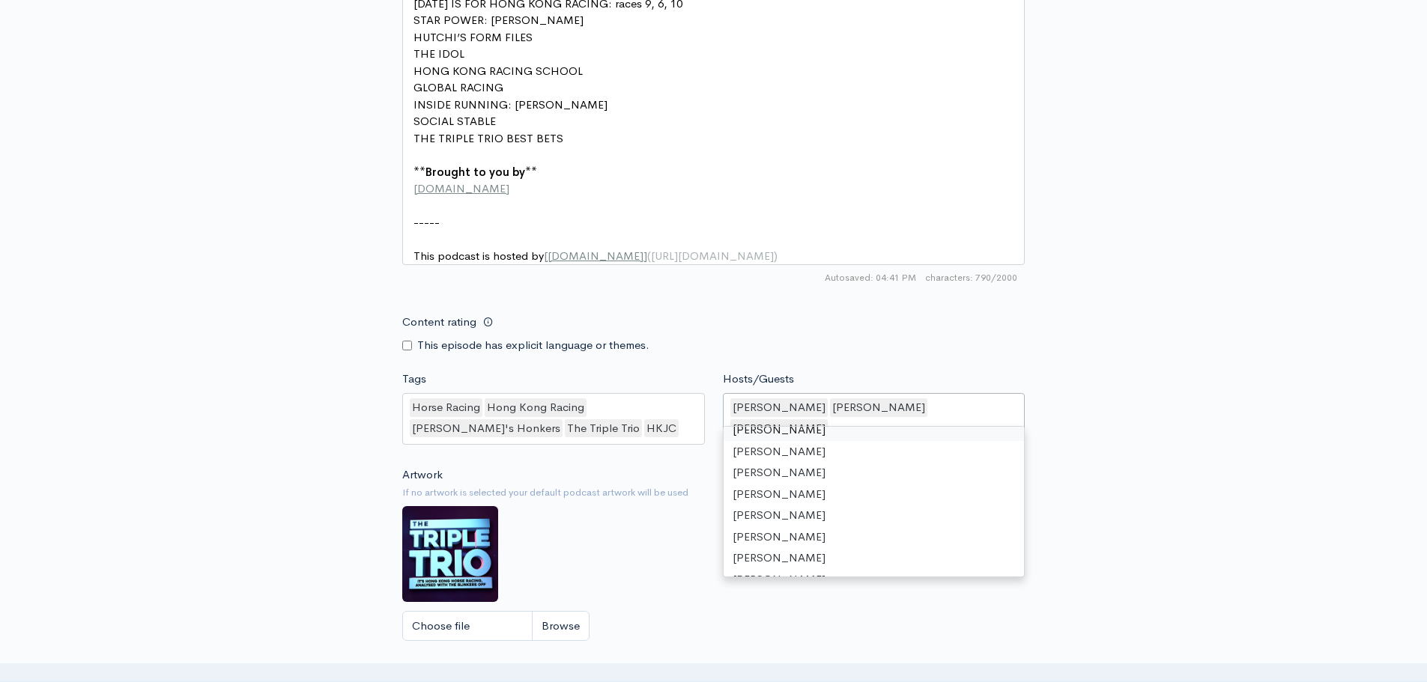
click at [970, 408] on div "[PERSON_NAME] [PERSON_NAME] [PERSON_NAME]" at bounding box center [874, 419] width 303 height 52
type input "nico"
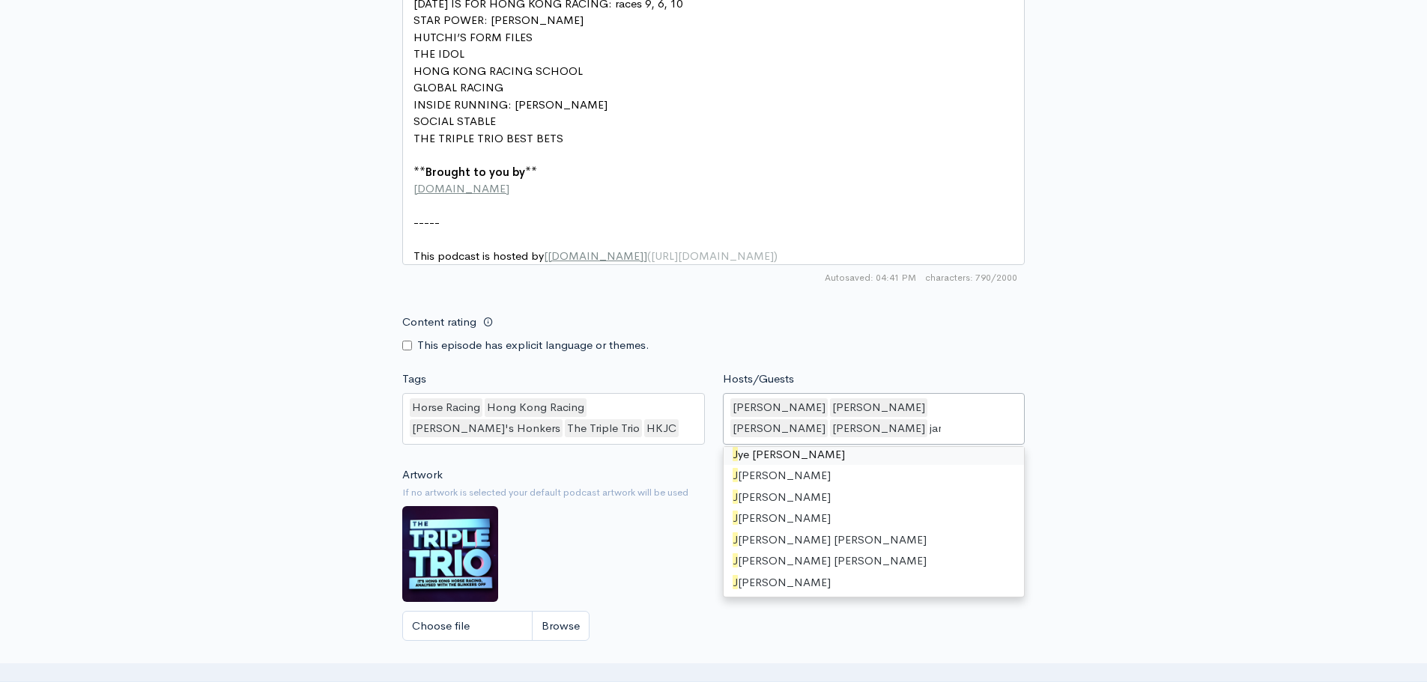
type input "[PERSON_NAME]"
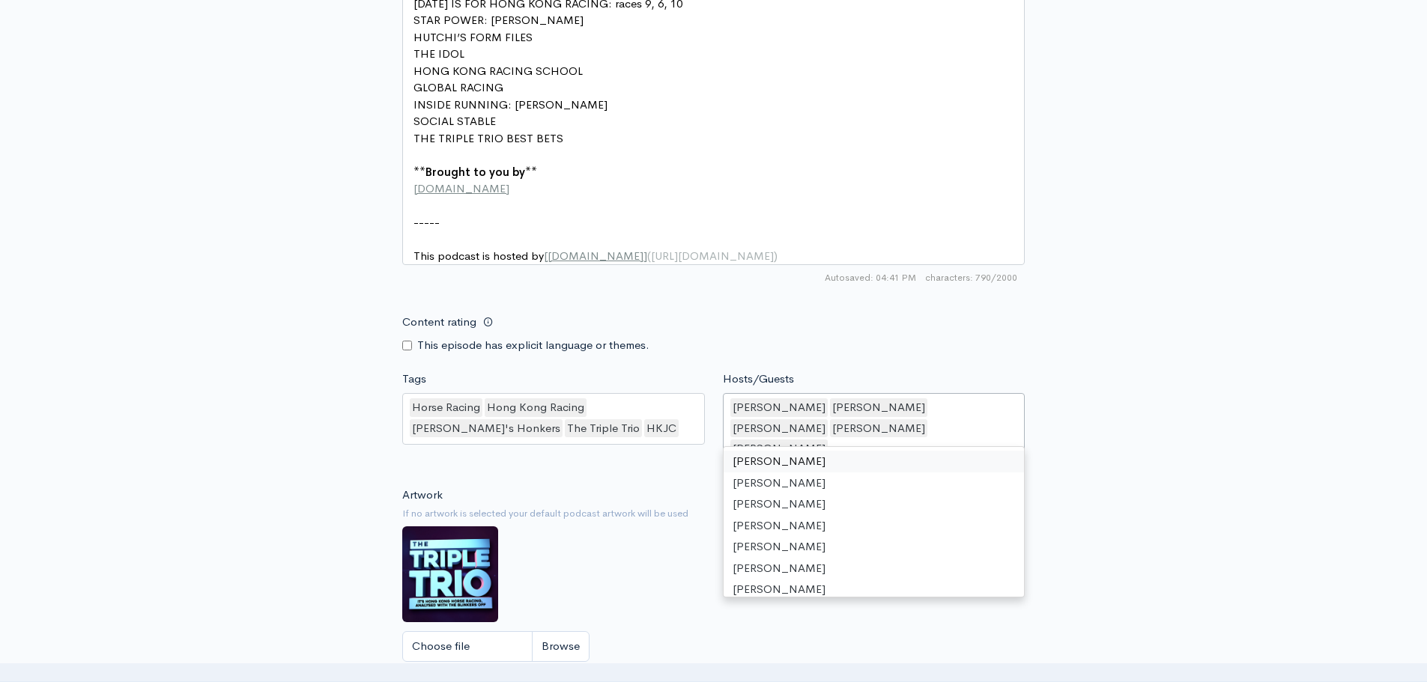
click at [921, 426] on div "[PERSON_NAME] [PERSON_NAME] [PERSON_NAME] [PERSON_NAME] [PERSON_NAME]" at bounding box center [874, 429] width 303 height 73
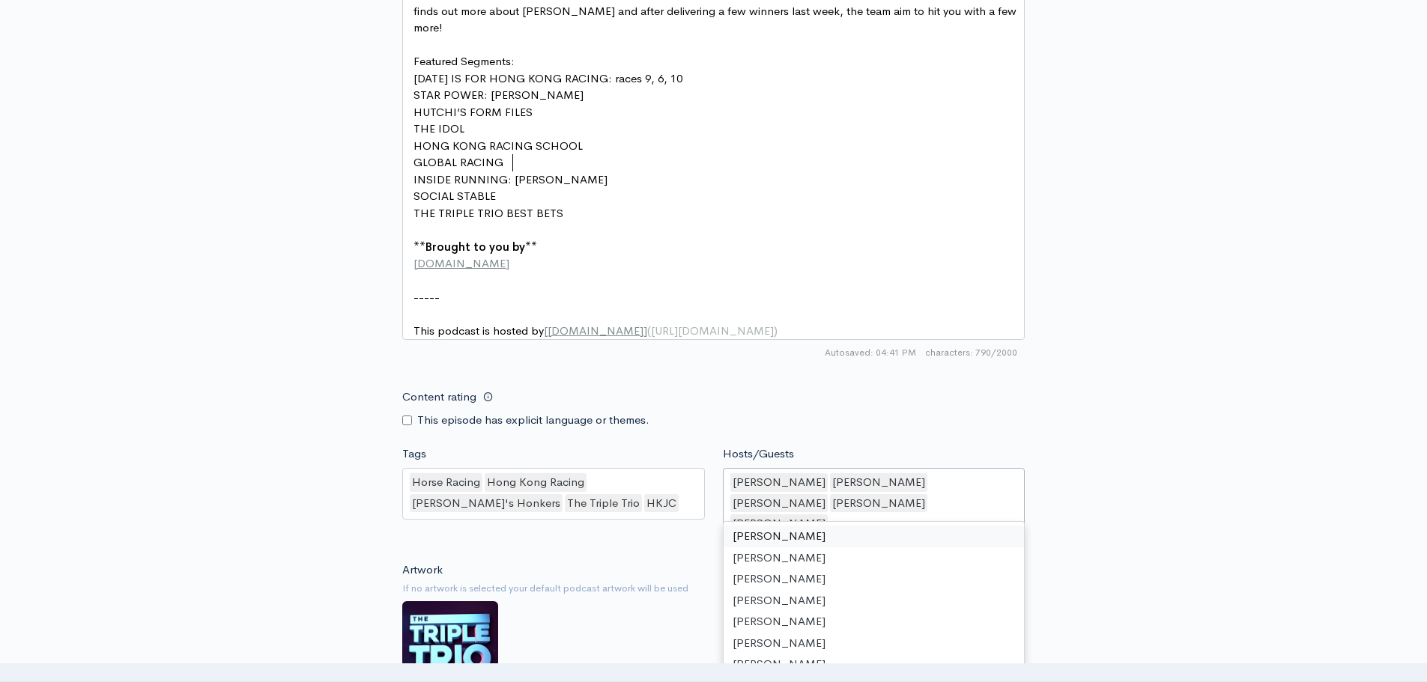
scroll to position [1, 0]
type textarea "[PERSON_NAME]"
drag, startPoint x: 512, startPoint y: 160, endPoint x: 605, endPoint y: 163, distance: 92.9
click at [952, 495] on div "[PERSON_NAME] [PERSON_NAME] [PERSON_NAME] [PERSON_NAME] [PERSON_NAME]" at bounding box center [874, 504] width 303 height 73
click at [915, 504] on div "[PERSON_NAME] [PERSON_NAME] [PERSON_NAME] [PERSON_NAME] [PERSON_NAME]" at bounding box center [874, 504] width 303 height 73
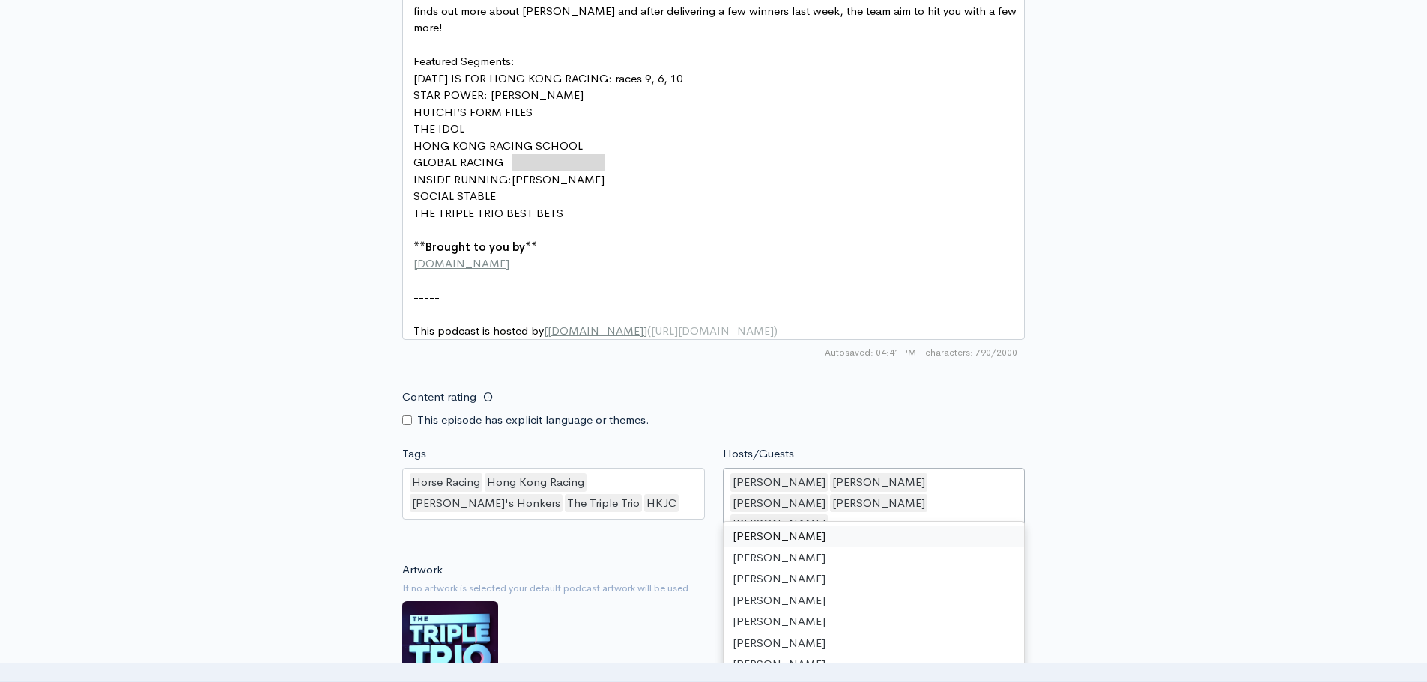
click at [912, 500] on div "[PERSON_NAME] [PERSON_NAME] [PERSON_NAME] [PERSON_NAME] [PERSON_NAME]" at bounding box center [874, 504] width 303 height 73
click at [899, 502] on div "[PERSON_NAME] [PERSON_NAME] [PERSON_NAME] [PERSON_NAME] [PERSON_NAME]" at bounding box center [874, 504] width 303 height 73
paste input "[PERSON_NAME]"
type input "[PERSON_NAME]"
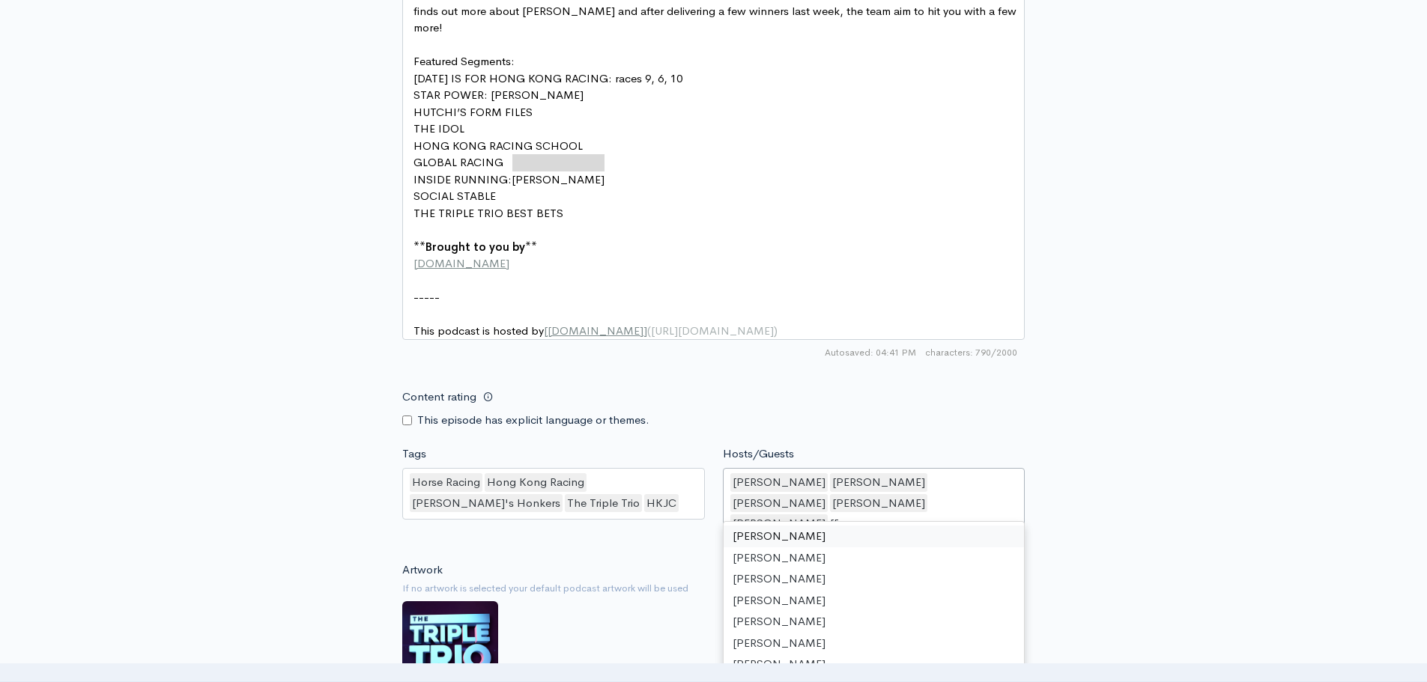
scroll to position [0, 0]
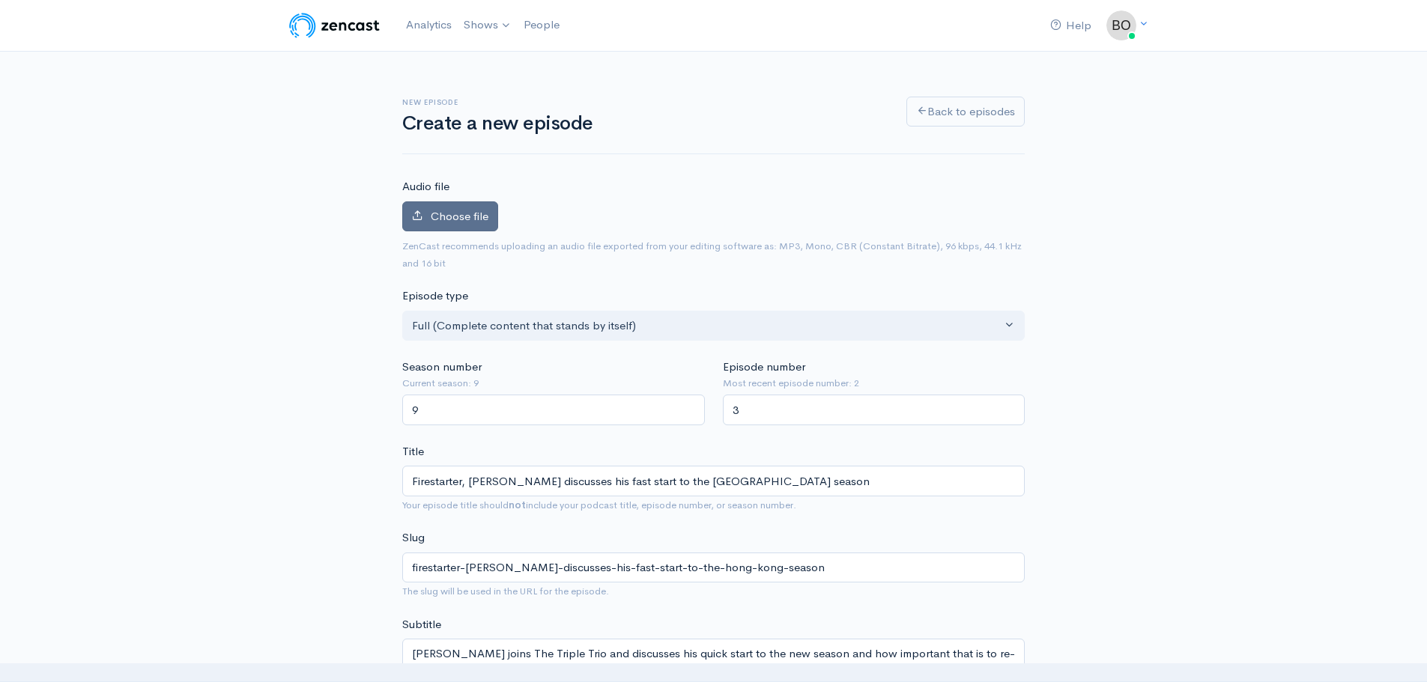
click at [454, 213] on span "Choose file" at bounding box center [460, 216] width 58 height 14
click at [0, 0] on input "Choose file" at bounding box center [0, 0] width 0 height 0
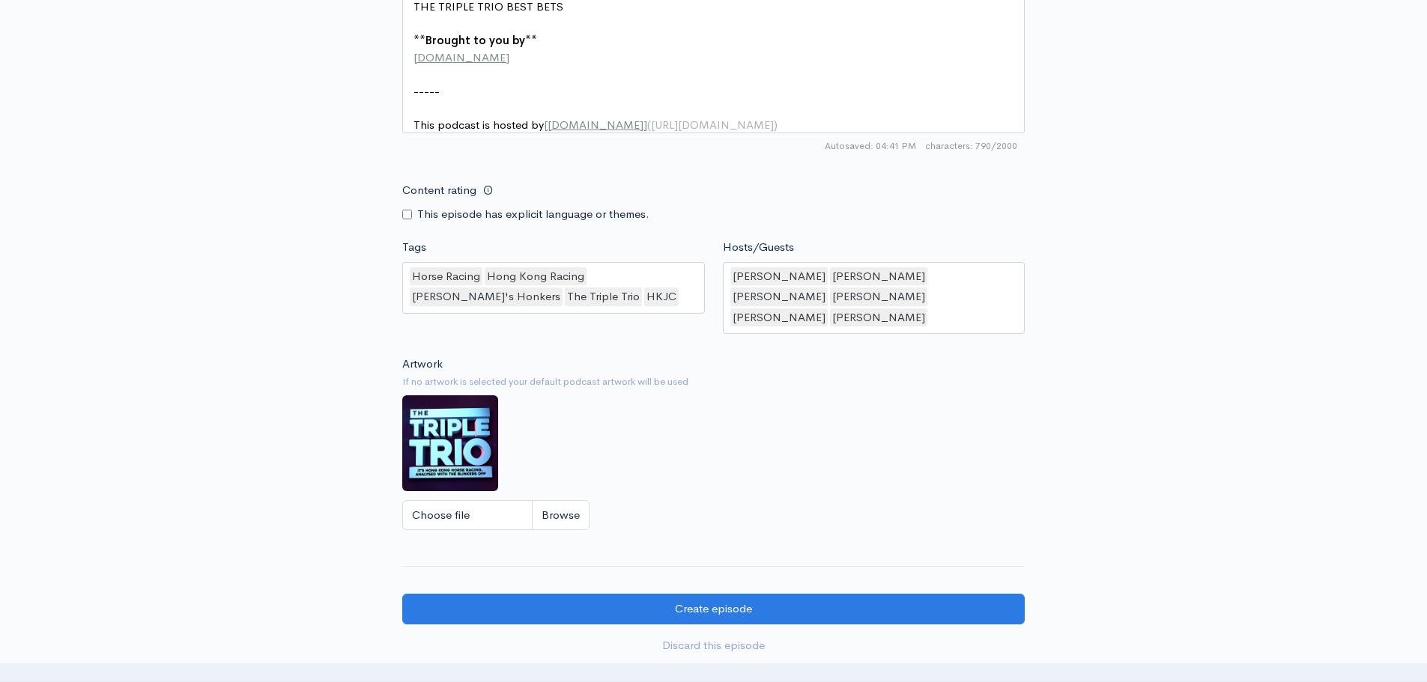
scroll to position [1456, 0]
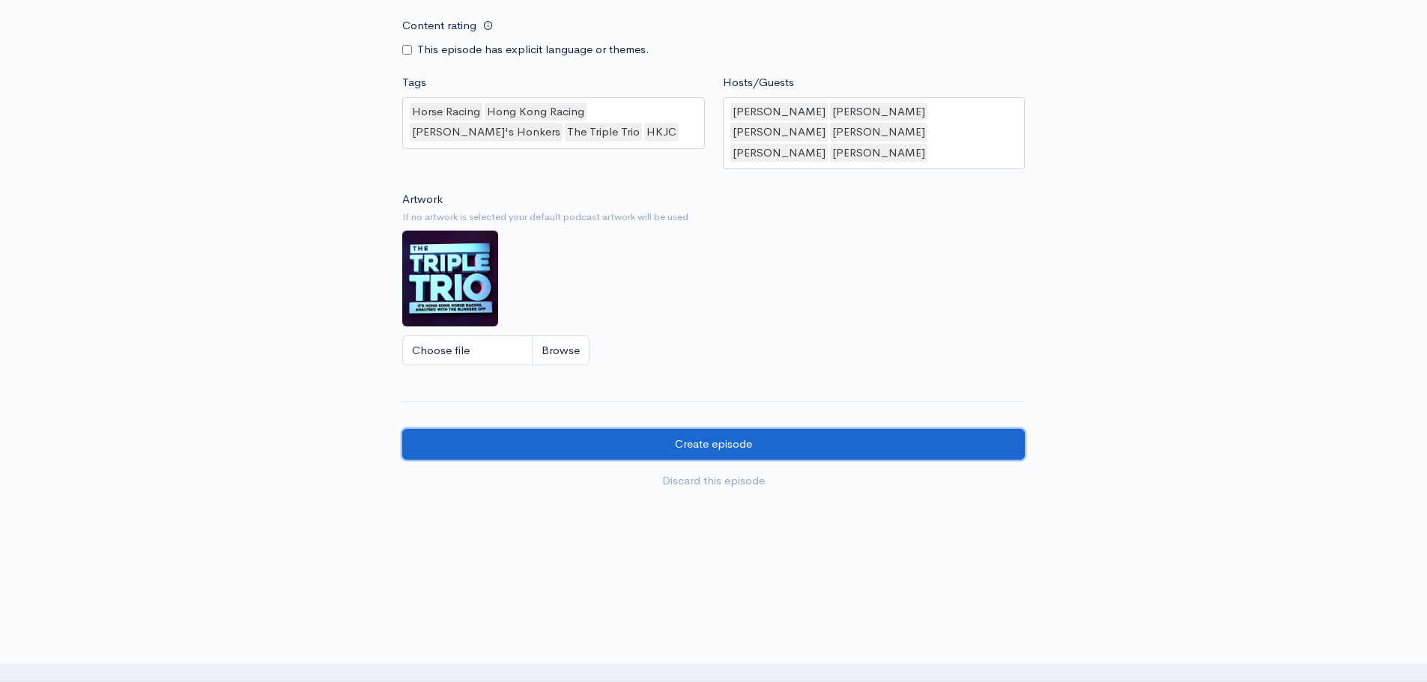
click at [820, 429] on input "Create episode" at bounding box center [713, 444] width 623 height 31
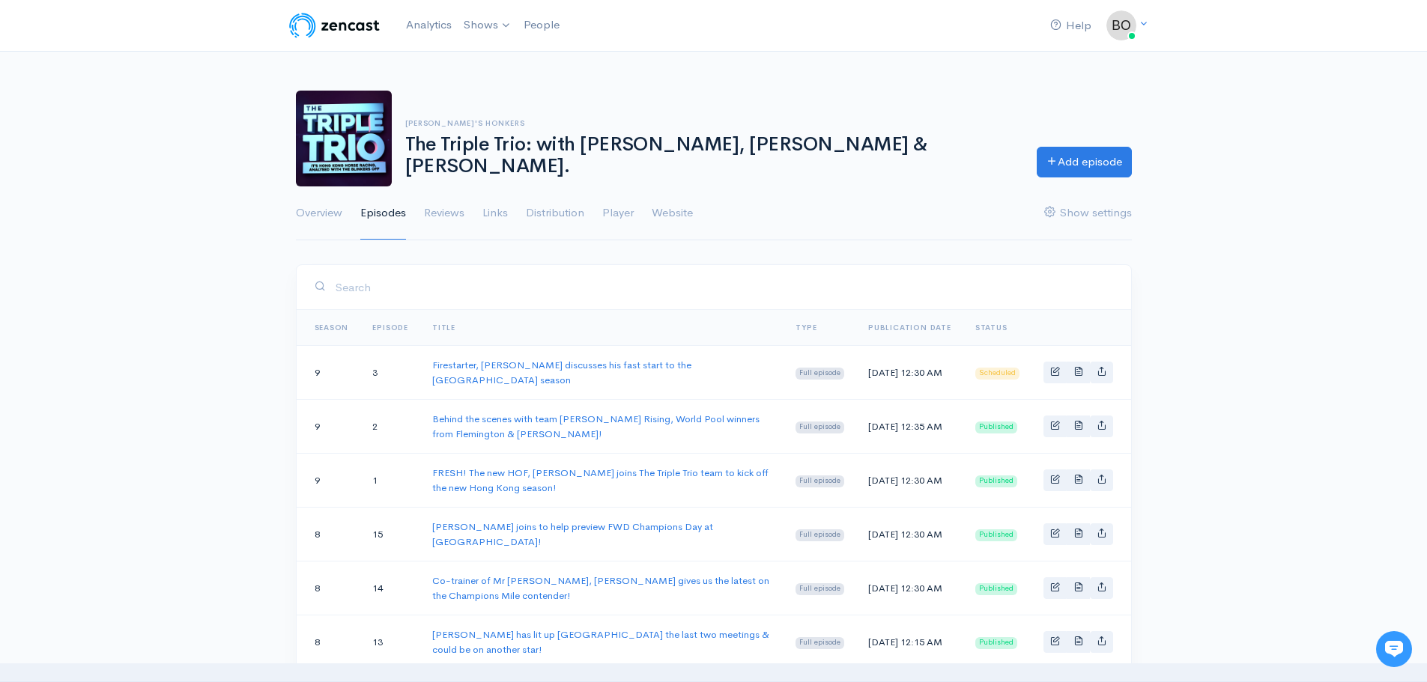
click at [1240, 210] on div "Hutchi's Honkers The Triple Trio: with Hutchi, Richo & R.S. Dye. Add episode Ov…" at bounding box center [713, 157] width 1427 height 169
